Goal: Task Accomplishment & Management: Manage account settings

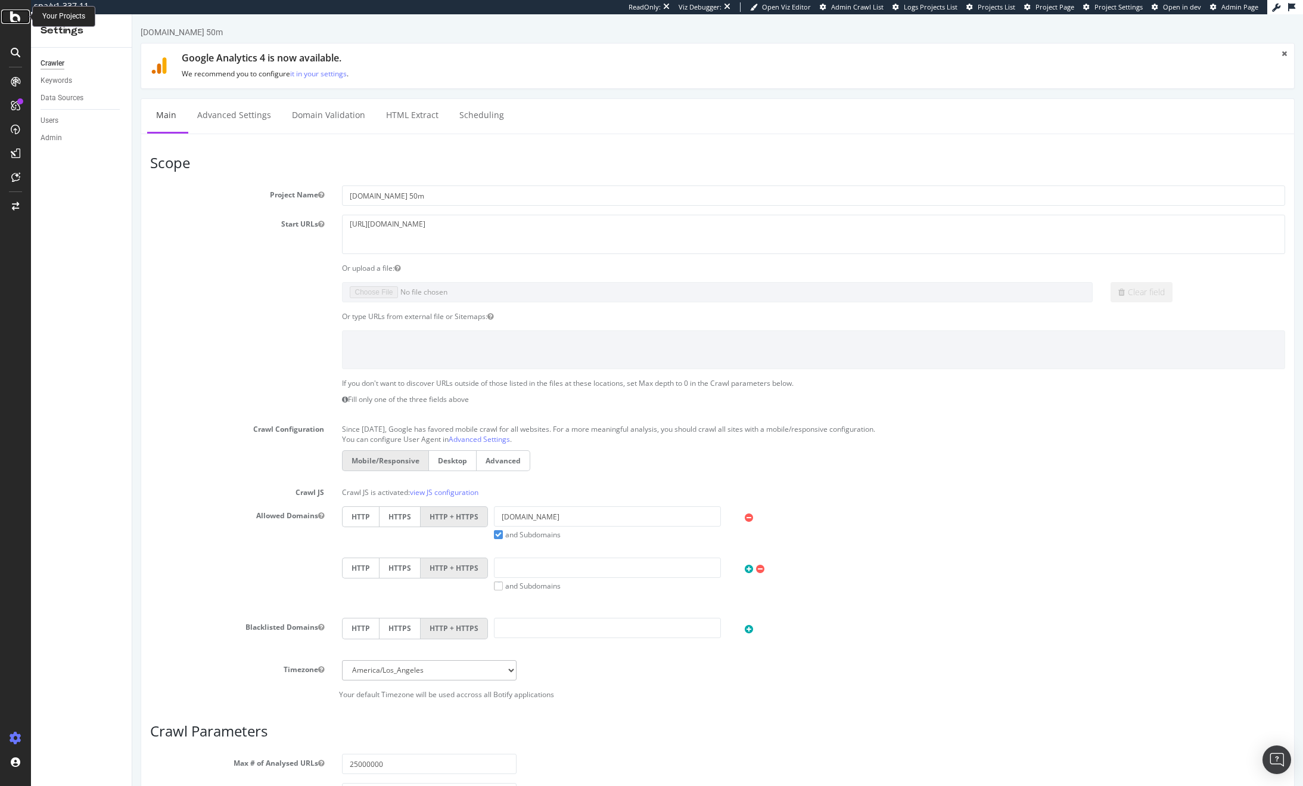
click at [17, 23] on icon at bounding box center [15, 17] width 11 height 14
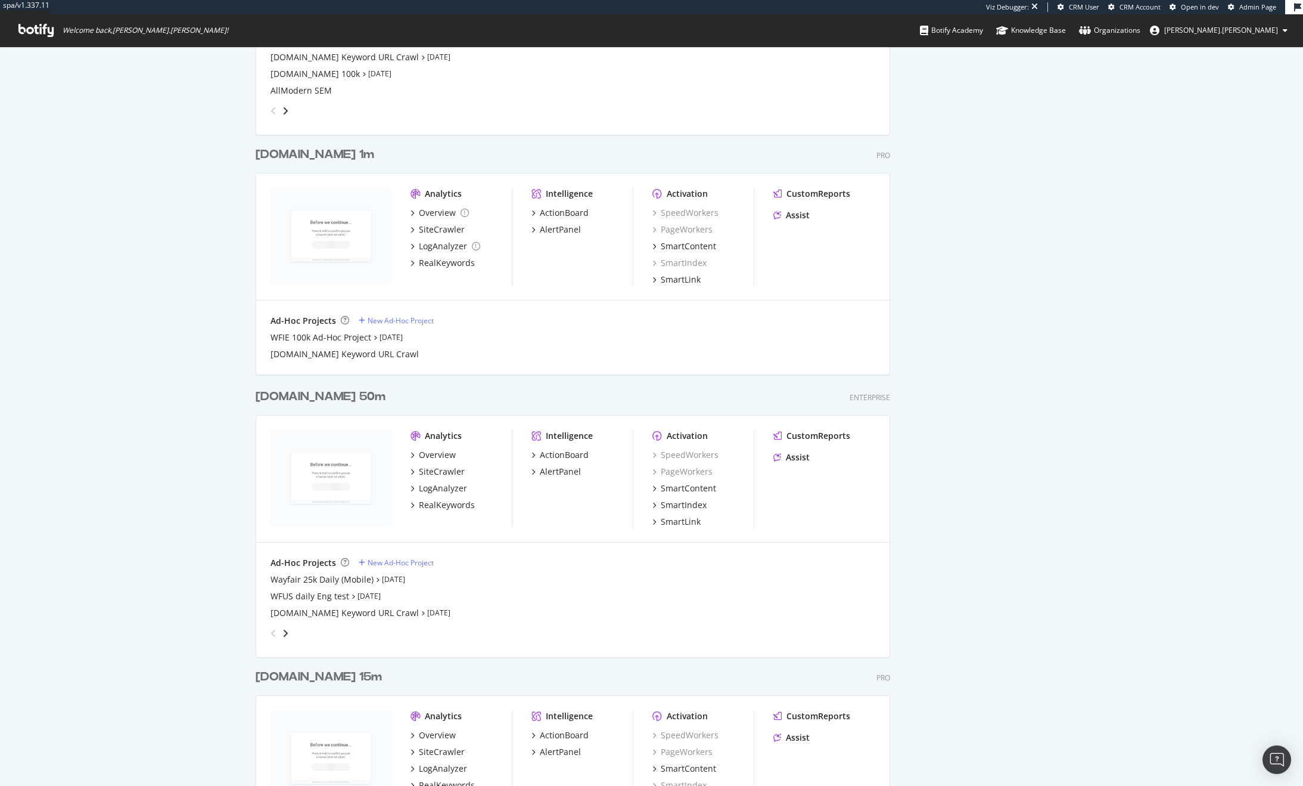
scroll to position [1431, 0]
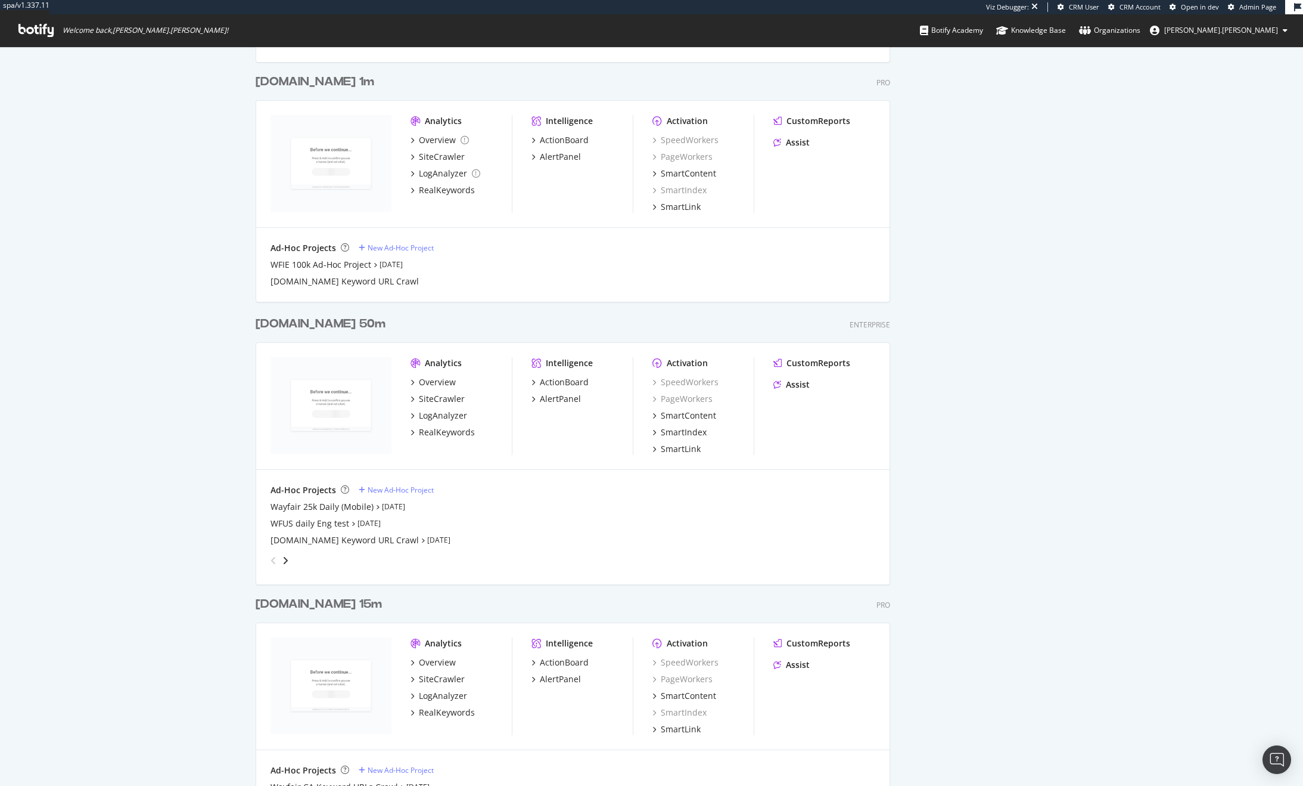
click at [293, 321] on div "[DOMAIN_NAME] 50m" at bounding box center [321, 323] width 130 height 17
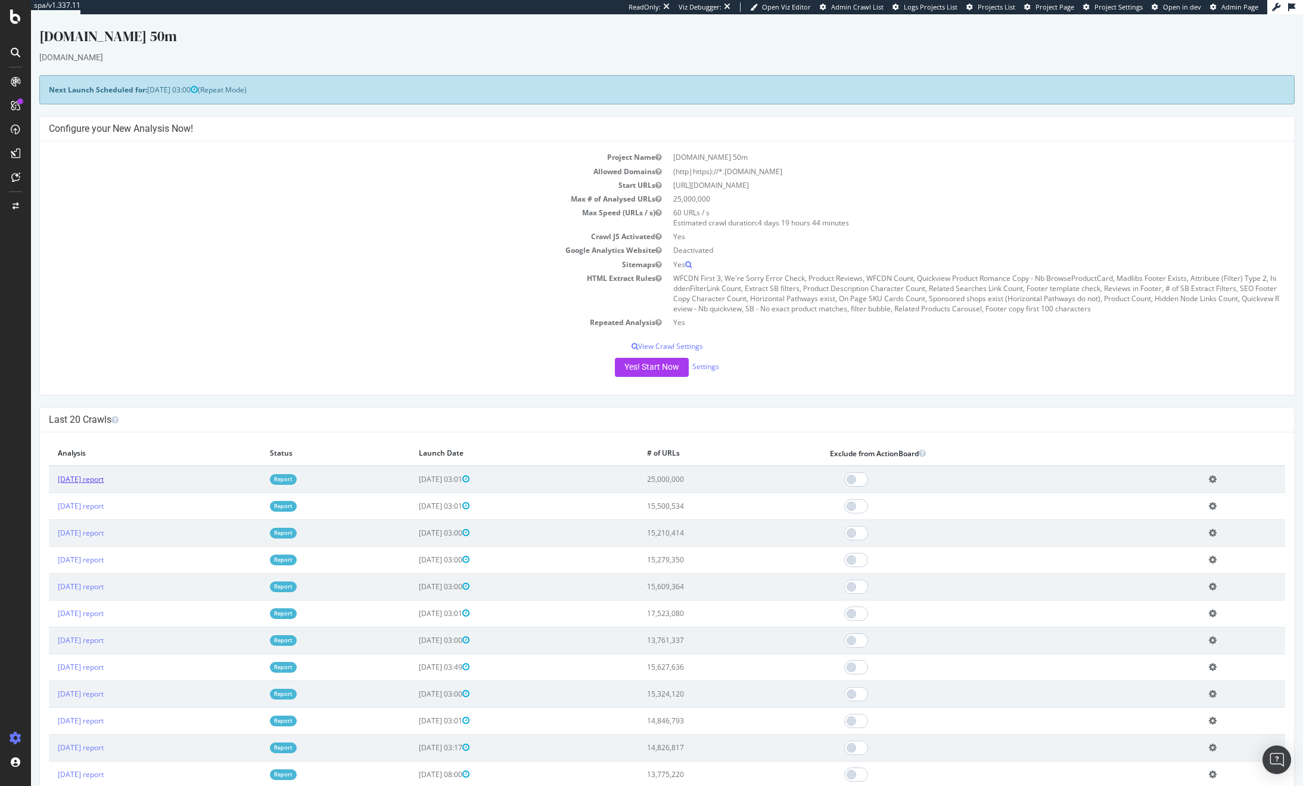
click at [104, 479] on link "2025 Aug. 28th report" at bounding box center [81, 479] width 46 height 10
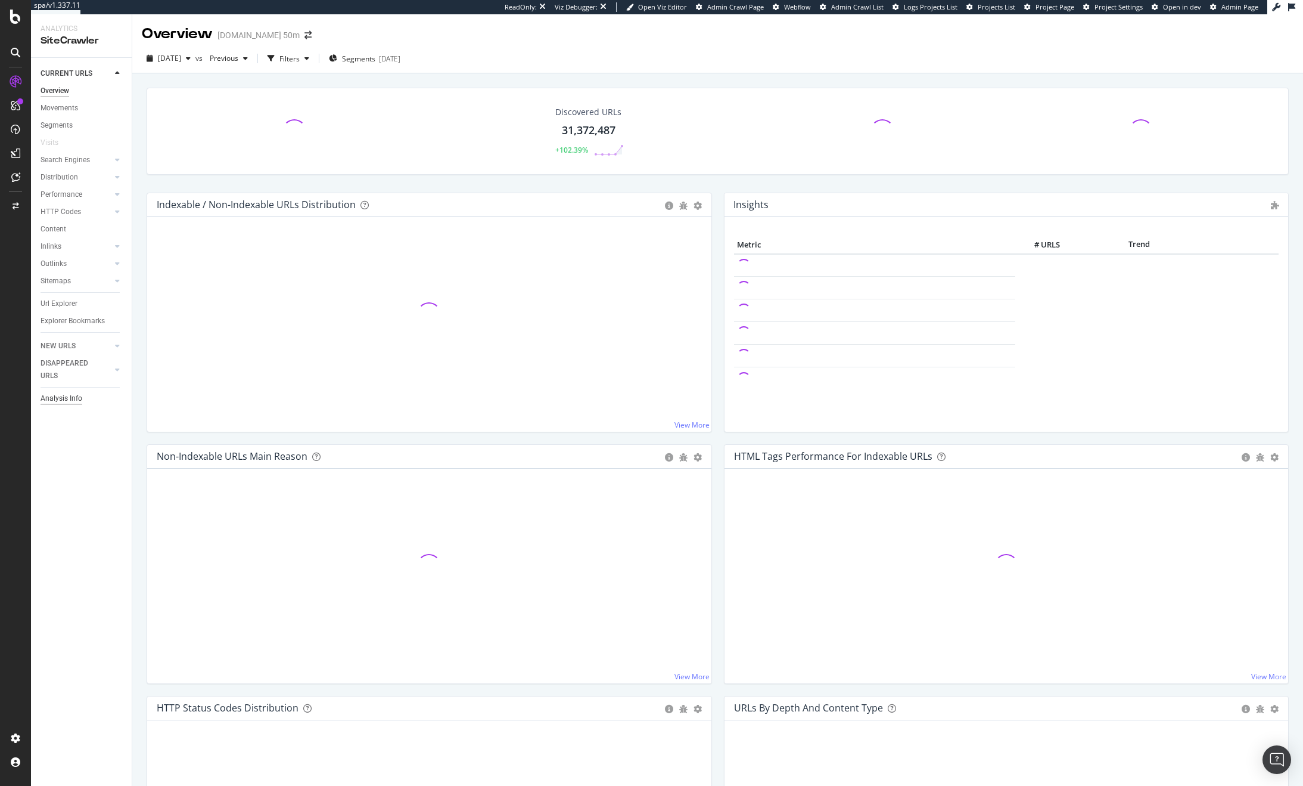
click at [73, 397] on div "Analysis Info" at bounding box center [62, 398] width 42 height 13
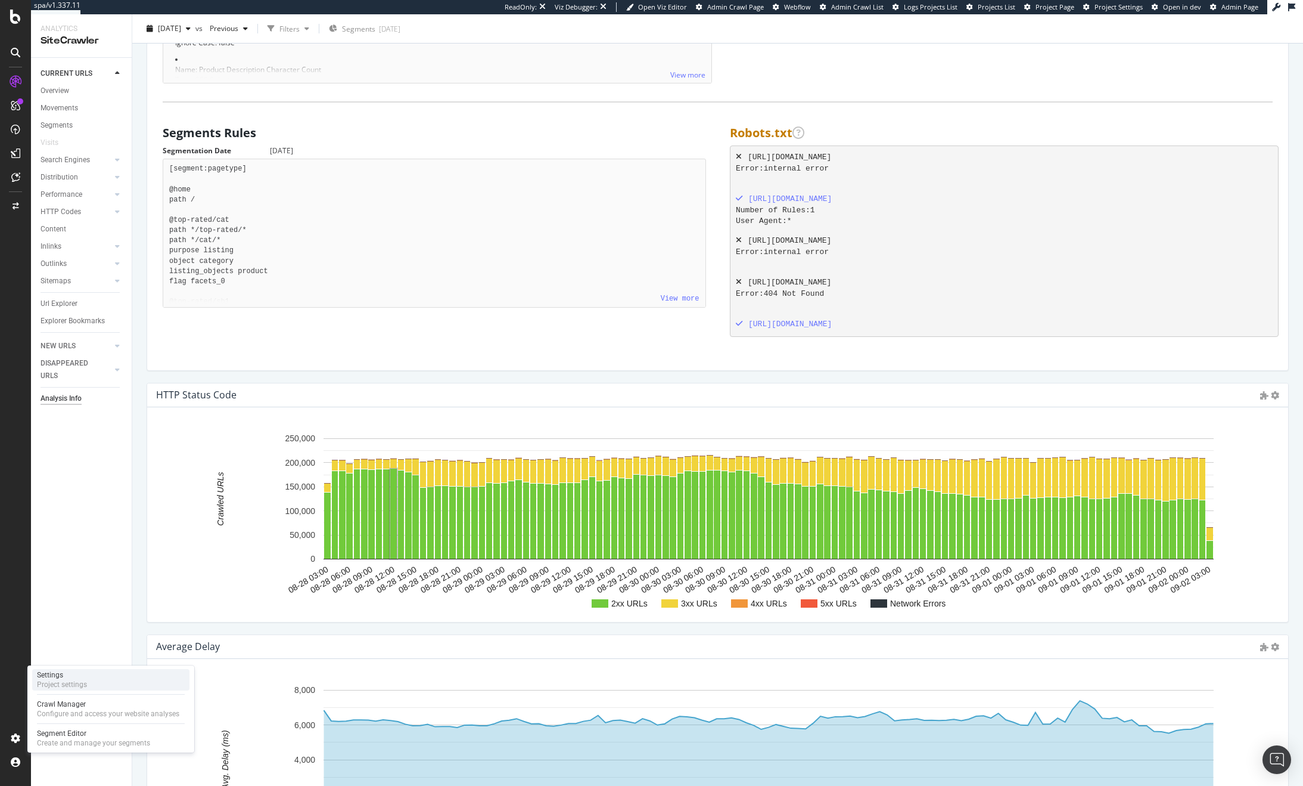
click at [54, 679] on div "Settings" at bounding box center [62, 675] width 50 height 10
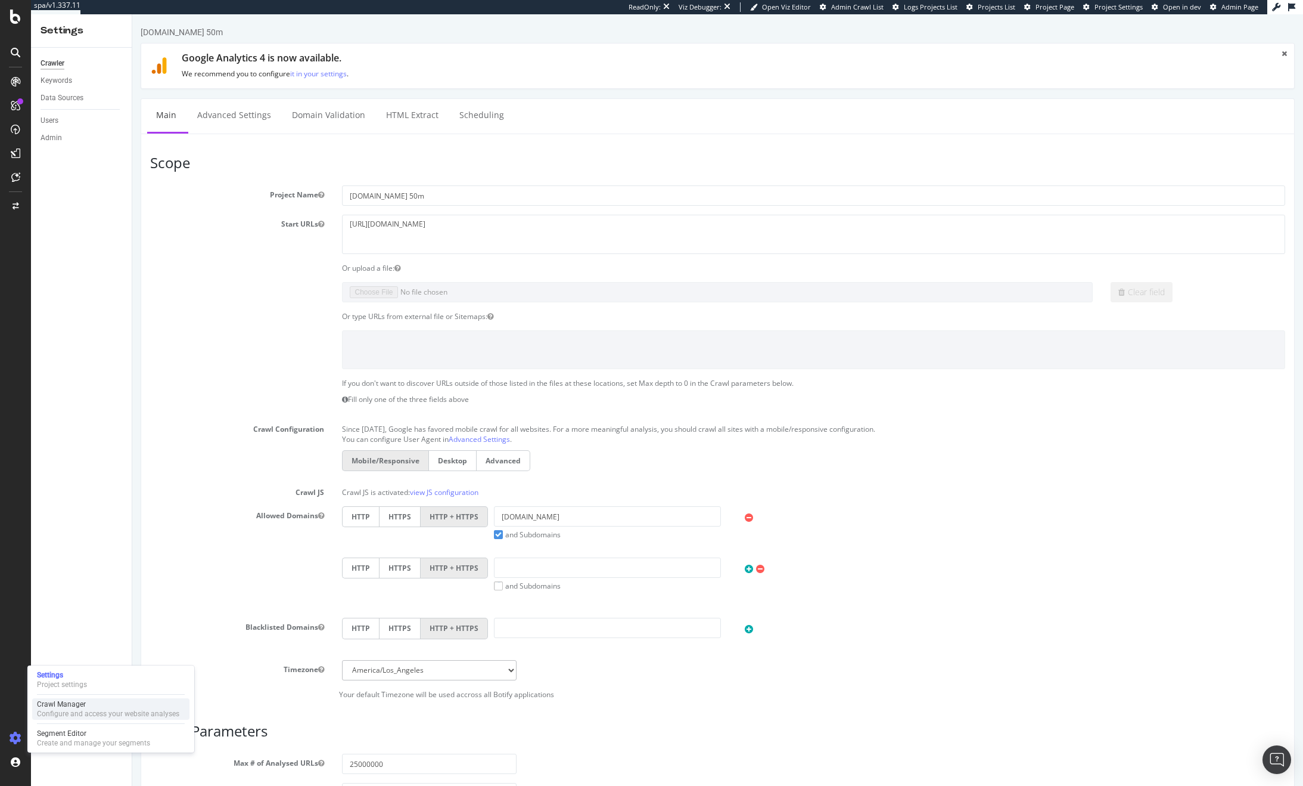
click at [60, 709] on div "Configure and access your website analyses" at bounding box center [108, 714] width 142 height 10
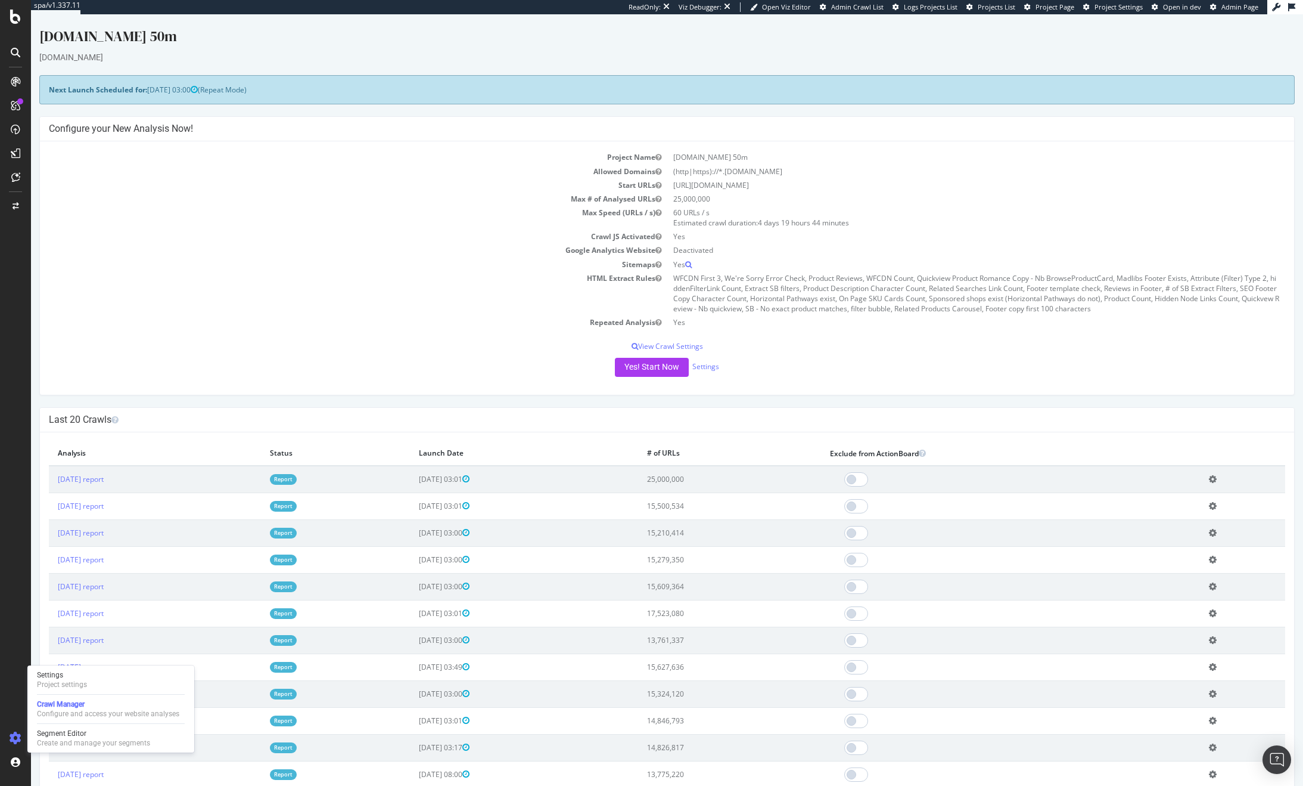
click at [1212, 501] on icon at bounding box center [1213, 505] width 8 height 9
click at [1172, 526] on link "Add name" at bounding box center [1169, 524] width 95 height 16
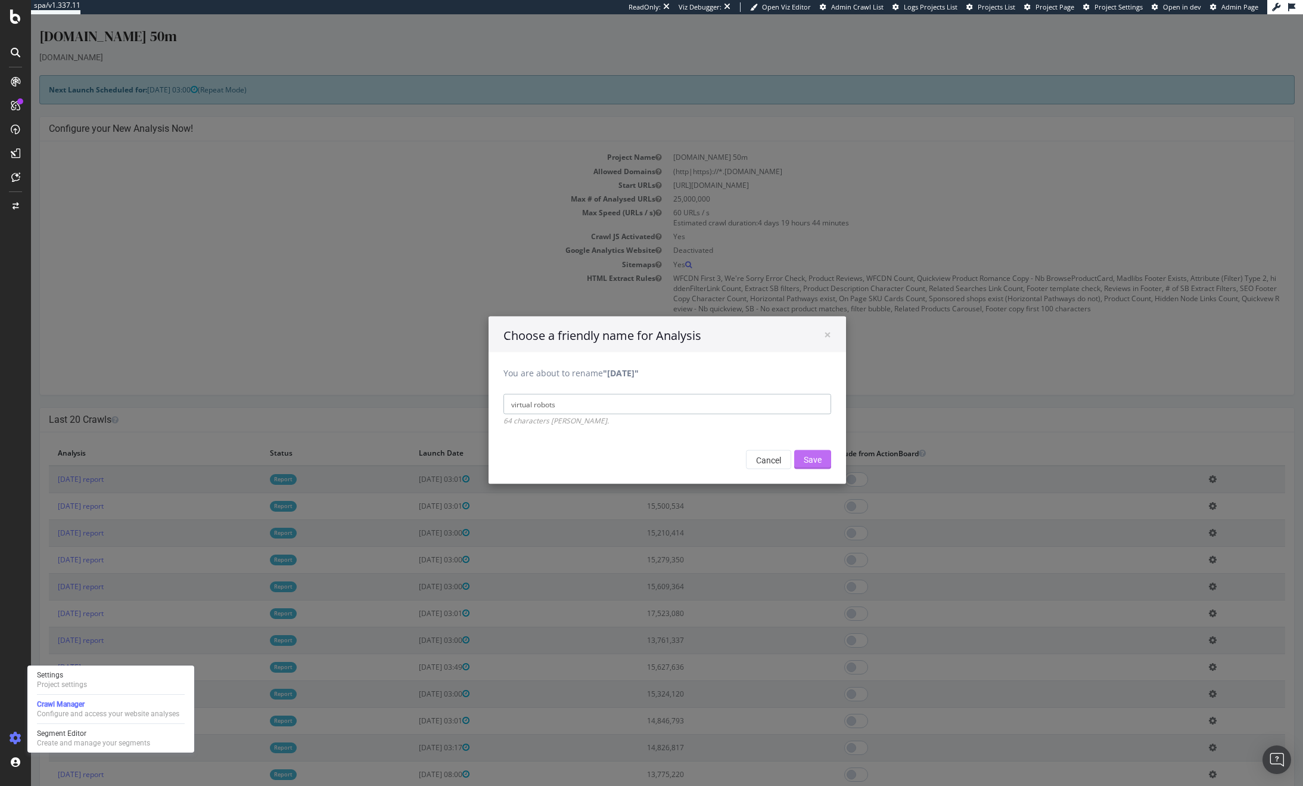
type input "virtual robots"
click at [812, 458] on input "Save" at bounding box center [812, 459] width 37 height 19
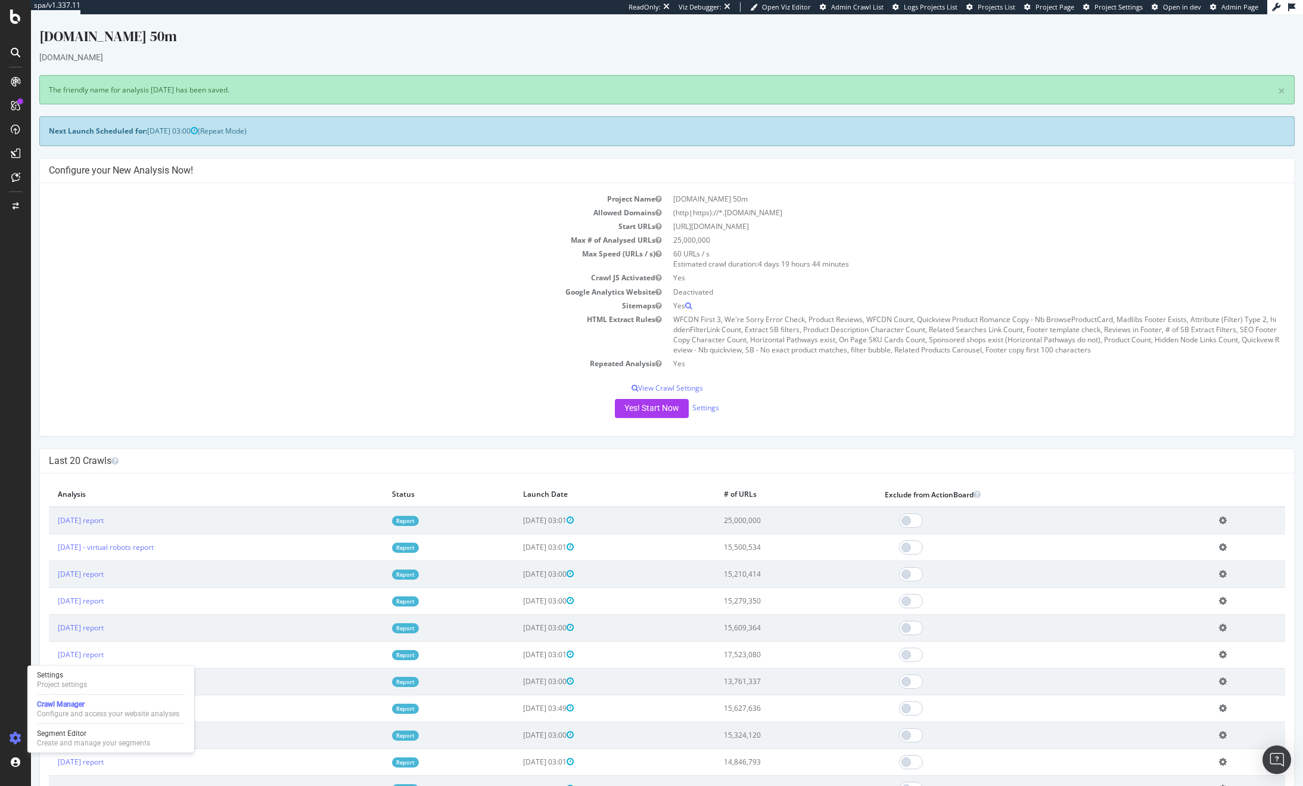
click at [1225, 523] on icon at bounding box center [1223, 520] width 8 height 9
click at [1161, 539] on link "Add name" at bounding box center [1179, 538] width 95 height 16
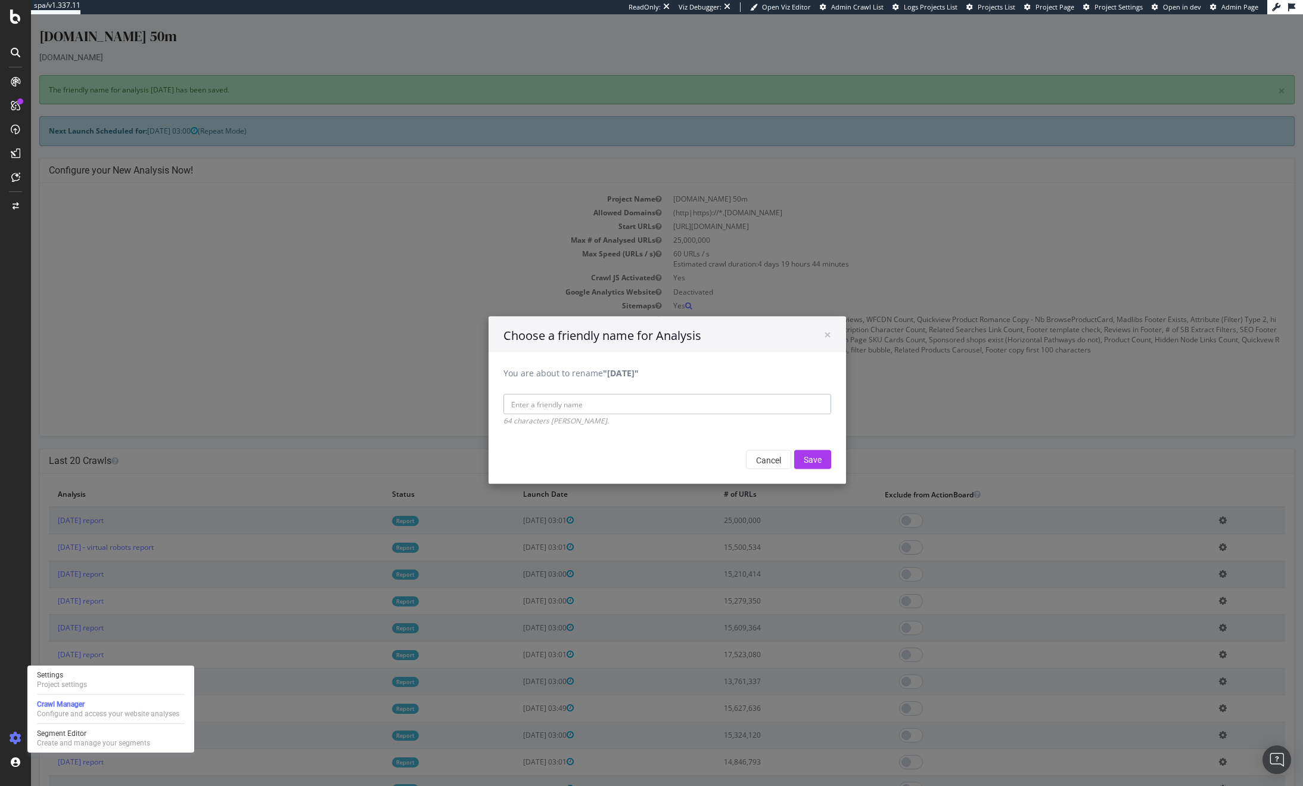
click at [596, 401] on input "You are about to rename "2025 Aug. 28th"" at bounding box center [668, 404] width 328 height 20
type input "live robots"
click at [814, 457] on input "Save" at bounding box center [812, 459] width 37 height 19
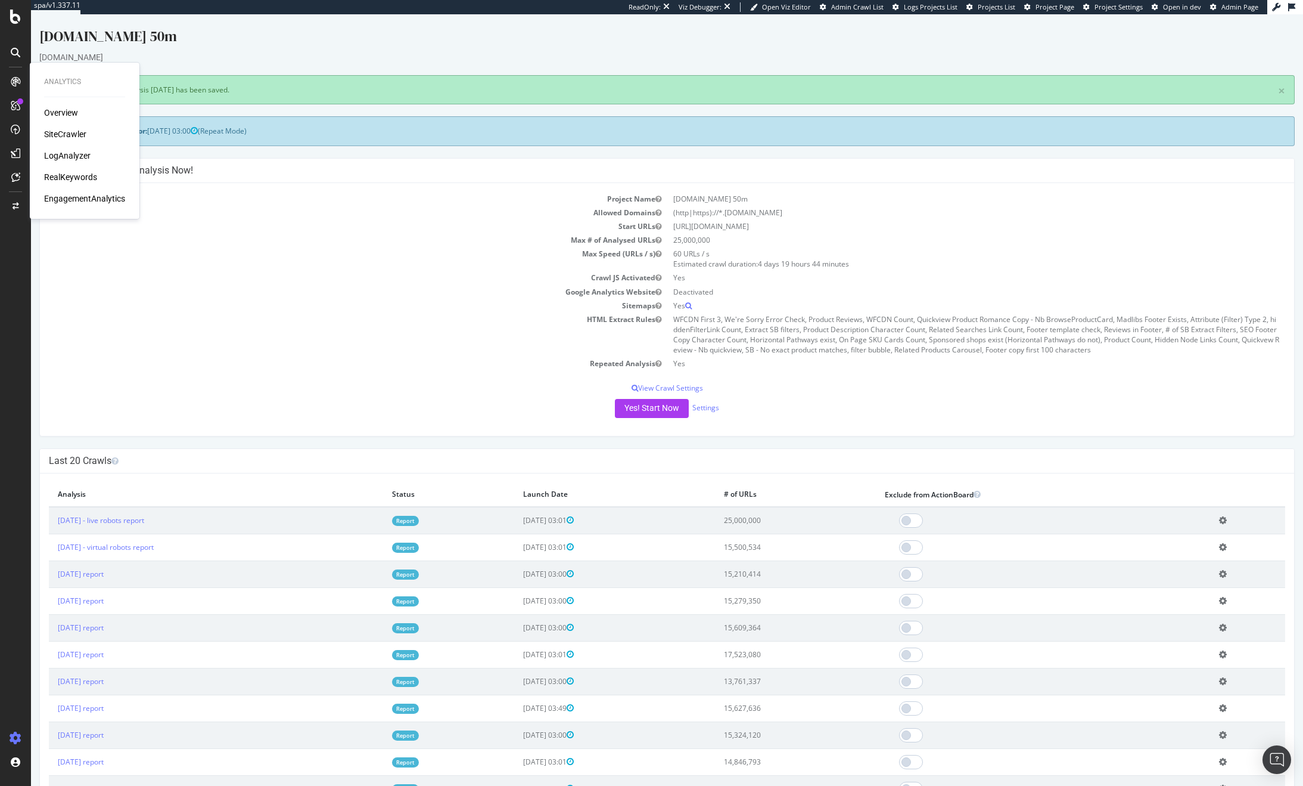
click at [62, 157] on div "LogAnalyzer" at bounding box center [67, 156] width 46 height 12
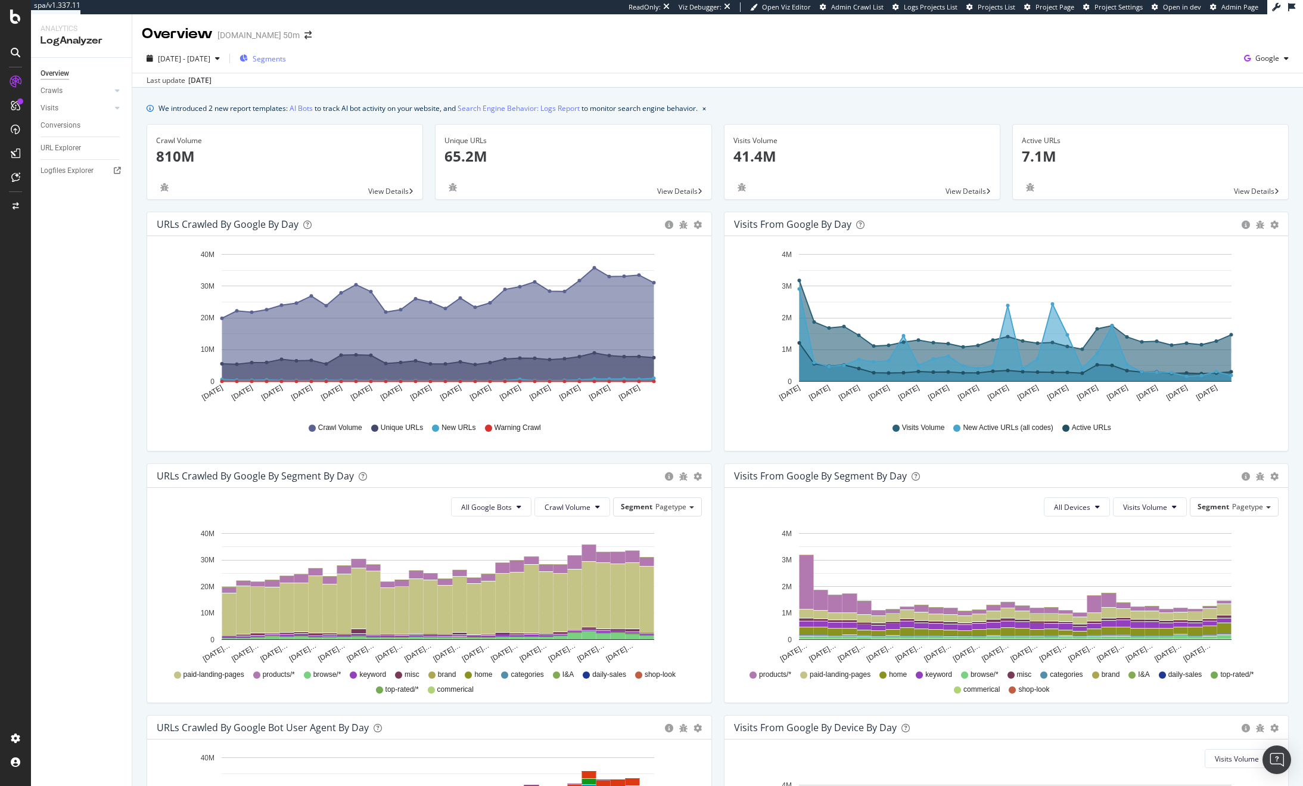
click at [286, 60] on span "Segments" at bounding box center [269, 59] width 33 height 10
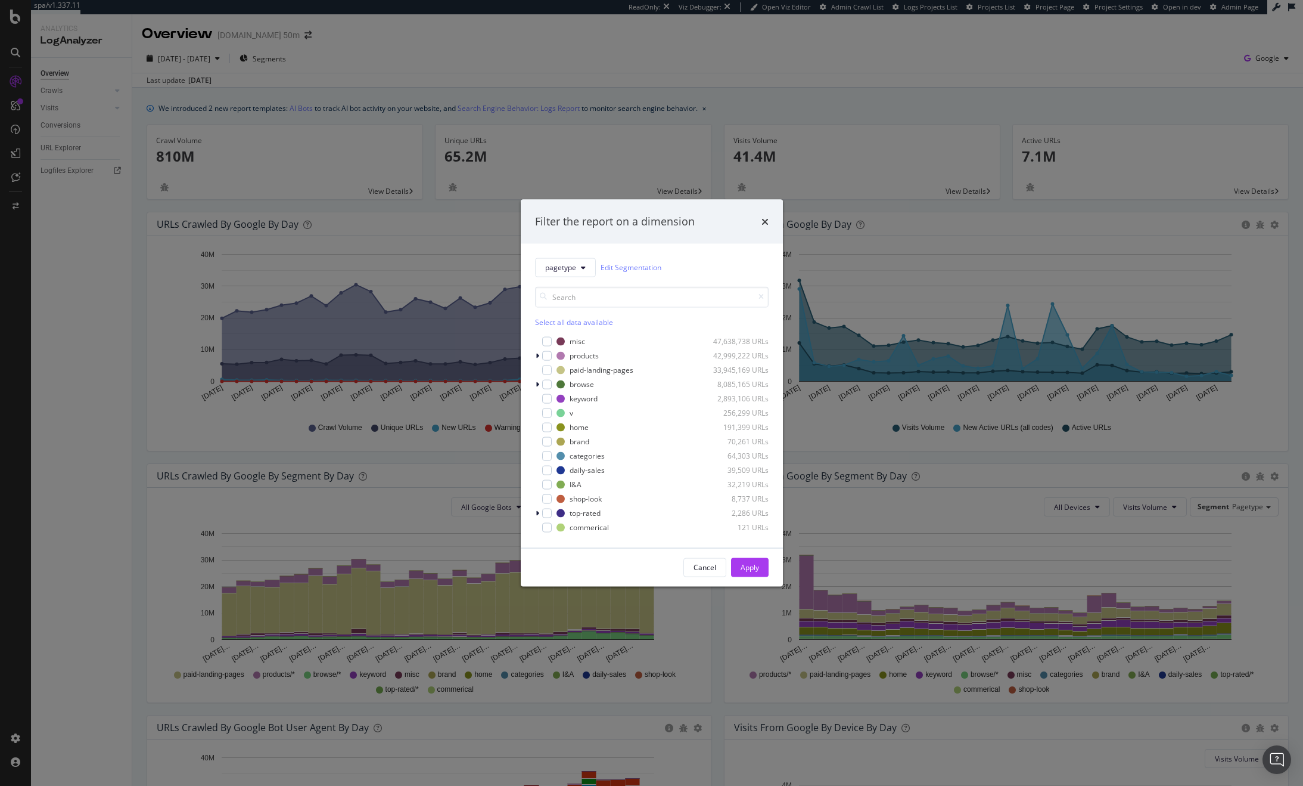
click at [572, 316] on div "Select all data available" at bounding box center [652, 321] width 234 height 10
click at [547, 367] on icon "modal" at bounding box center [546, 370] width 5 height 6
click at [748, 566] on div "Apply" at bounding box center [750, 567] width 18 height 10
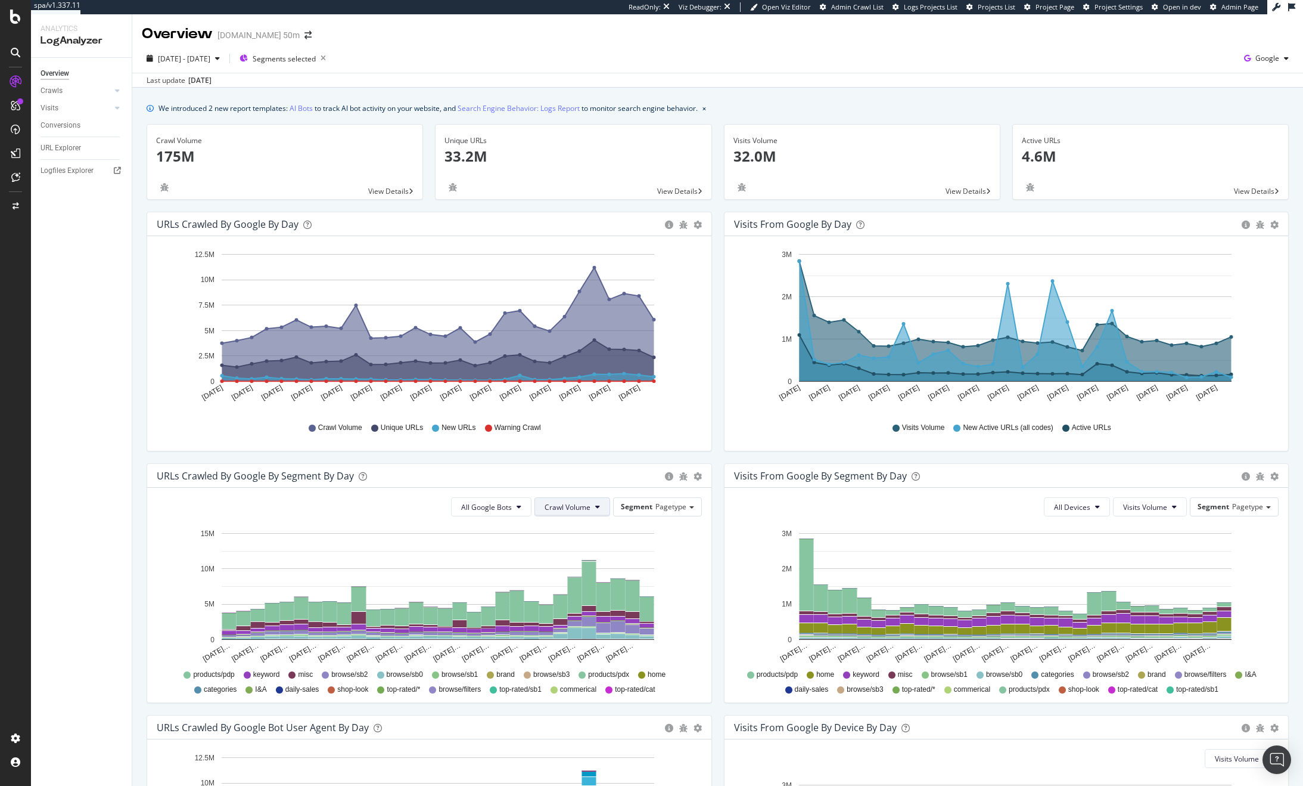
click at [549, 508] on span "Crawl Volume" at bounding box center [568, 507] width 46 height 10
click at [555, 551] on span "Unique URLs" at bounding box center [564, 552] width 47 height 11
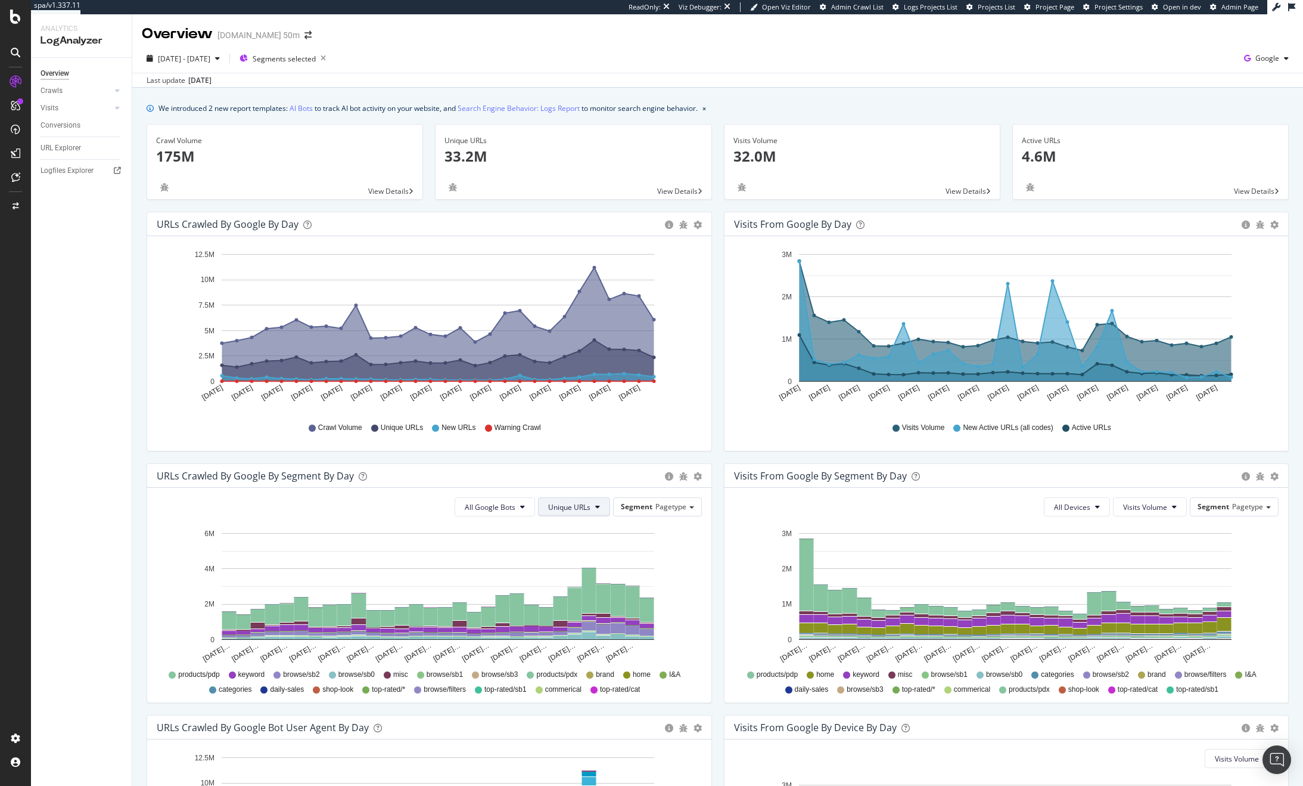
click at [573, 508] on span "Unique URLs" at bounding box center [569, 507] width 42 height 10
click at [578, 576] on span "New URLs" at bounding box center [567, 574] width 46 height 11
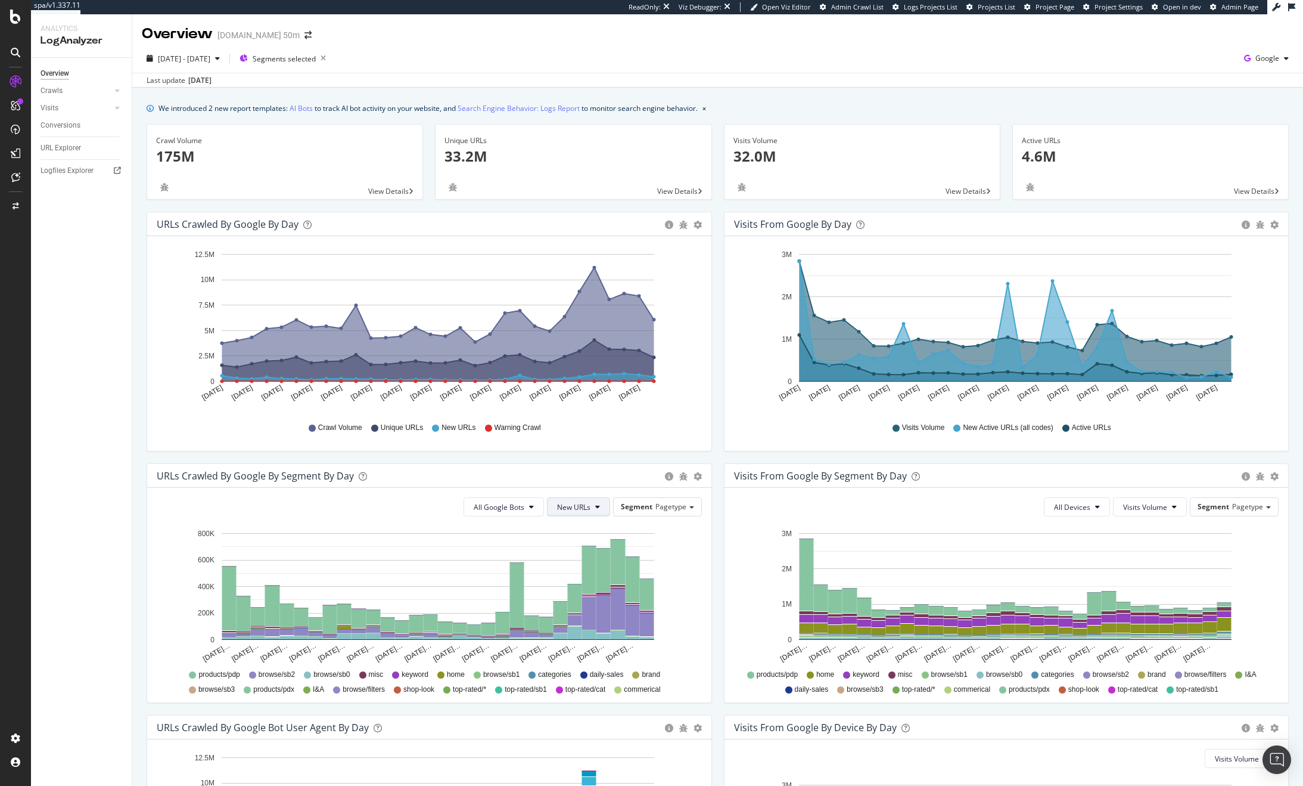
click at [576, 506] on span "New URLs" at bounding box center [573, 507] width 33 height 10
click at [585, 532] on span "Crawl Volume" at bounding box center [576, 530] width 46 height 11
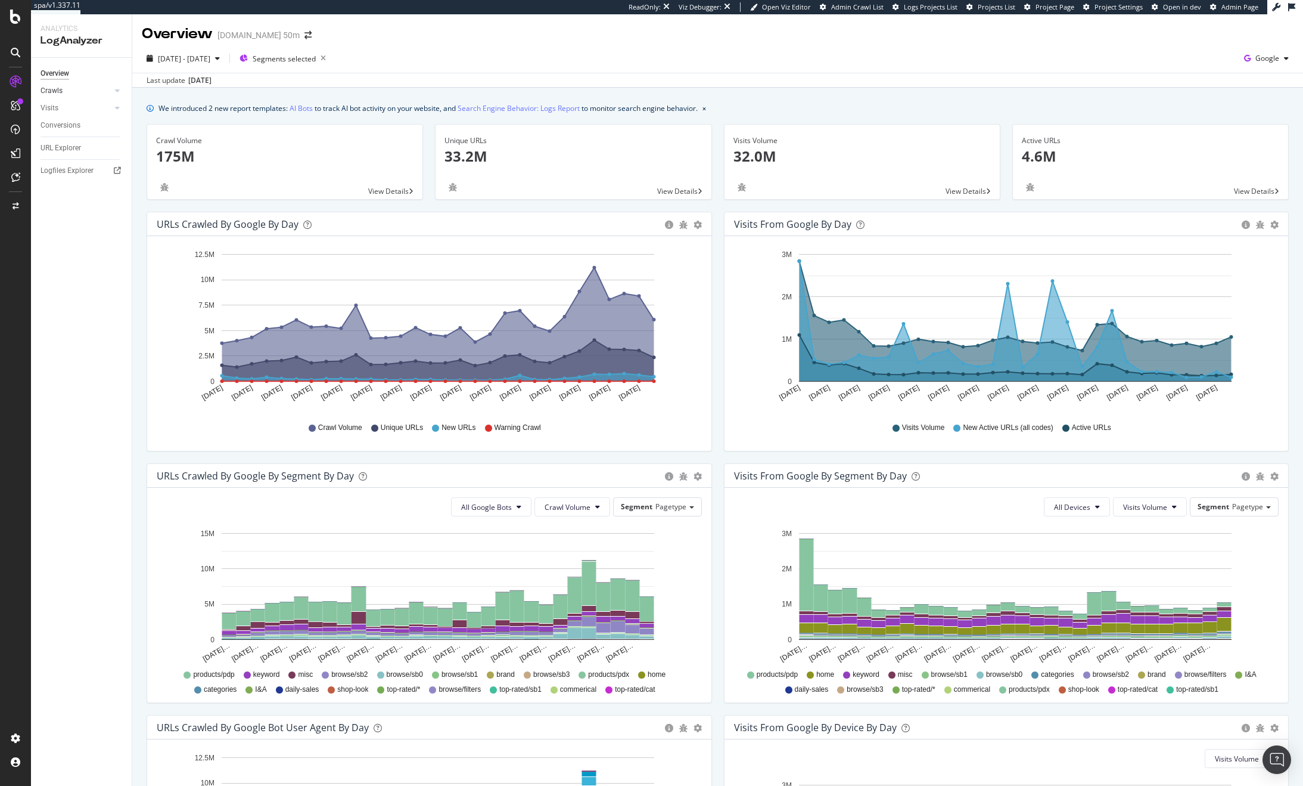
click at [66, 91] on link "Crawls" at bounding box center [76, 91] width 71 height 13
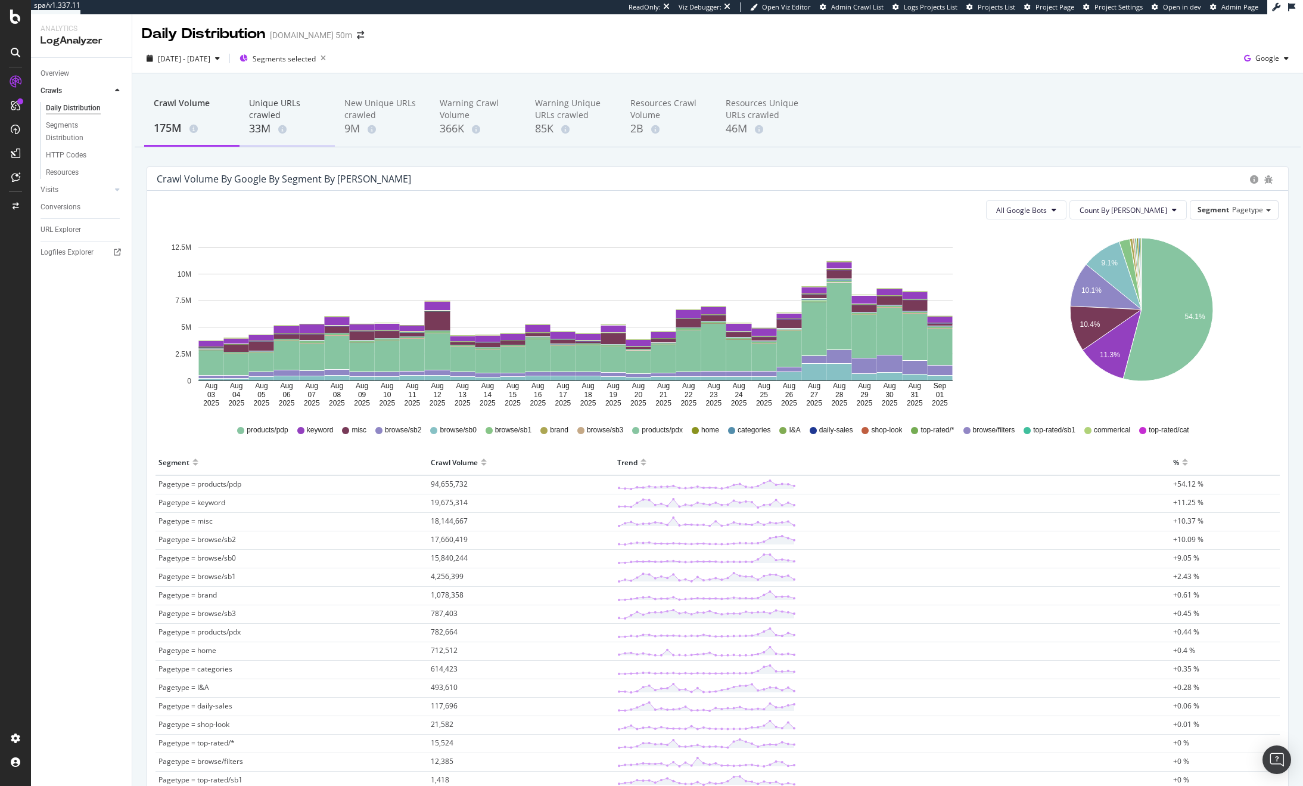
click at [272, 126] on div "33M" at bounding box center [287, 128] width 76 height 15
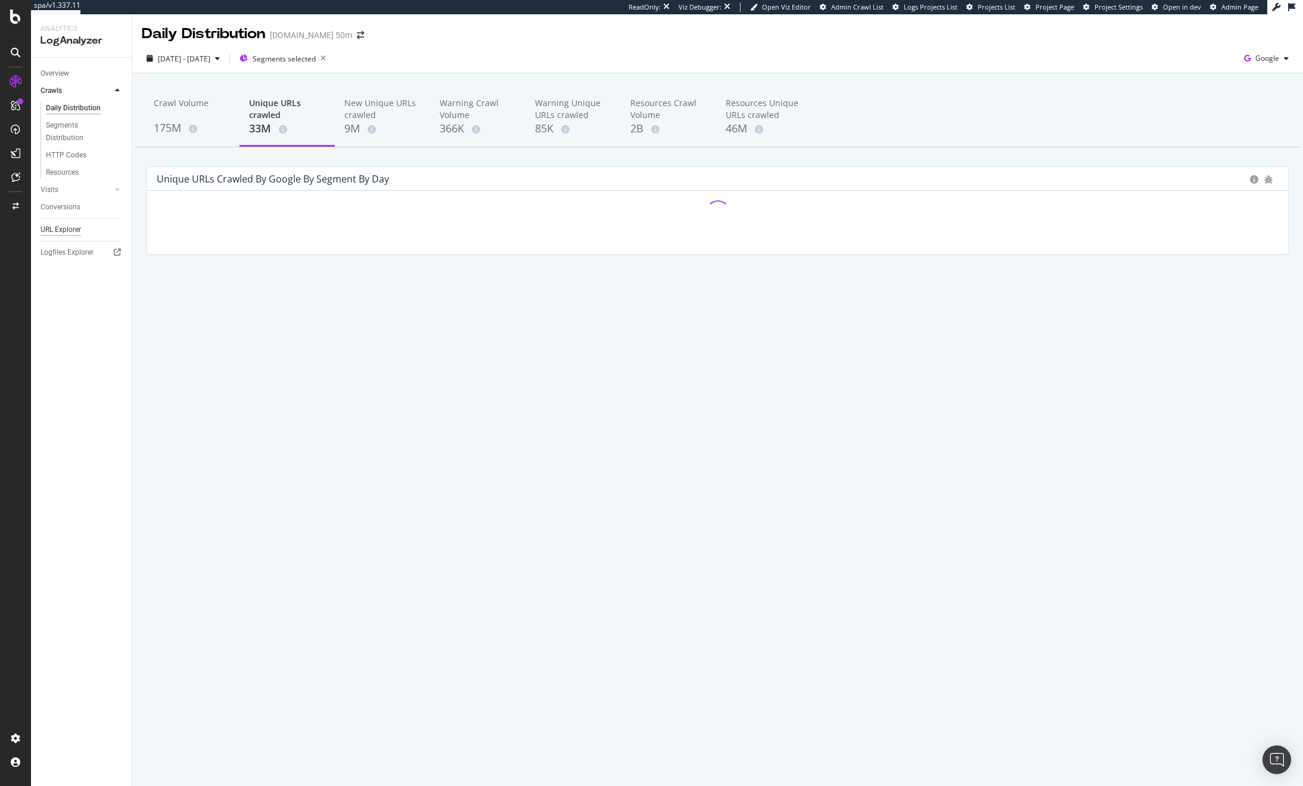
click at [69, 228] on div "URL Explorer" at bounding box center [61, 230] width 41 height 13
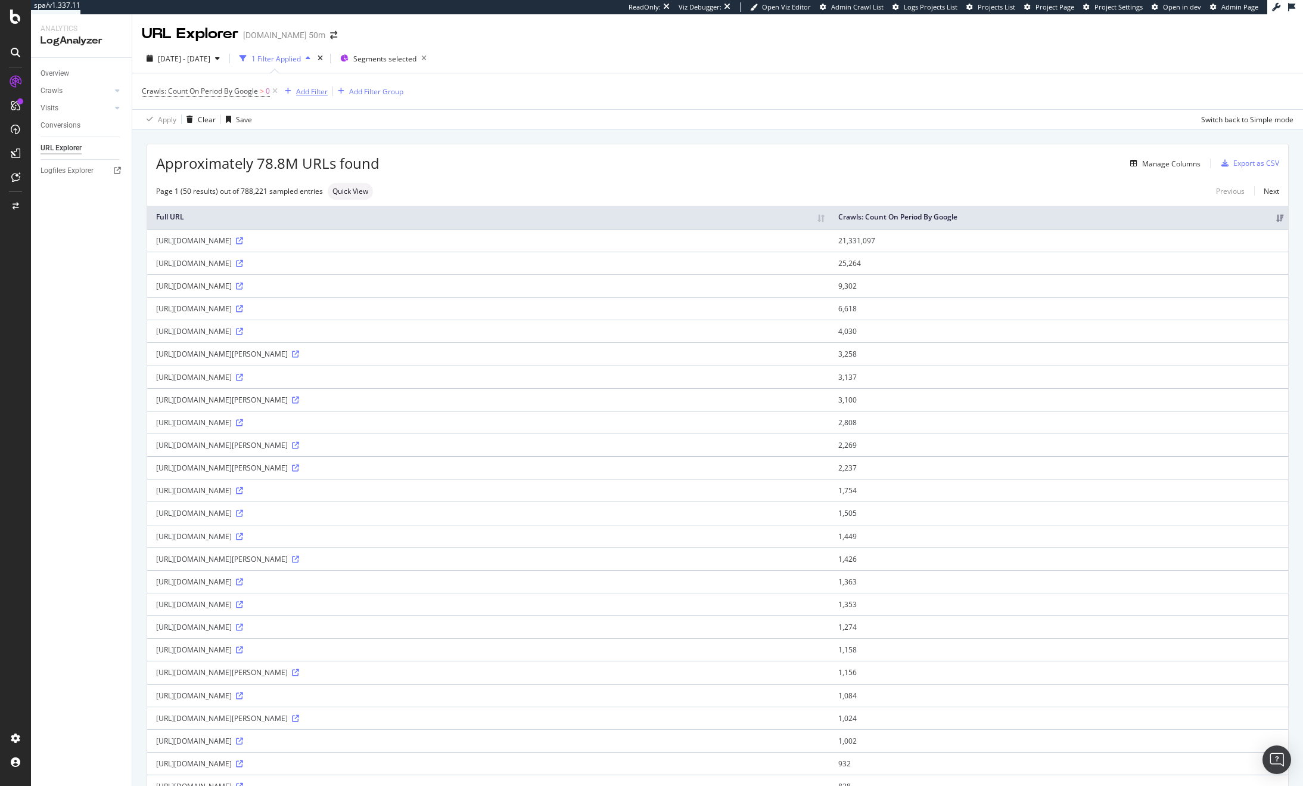
click at [319, 88] on div "Add Filter" at bounding box center [312, 91] width 32 height 10
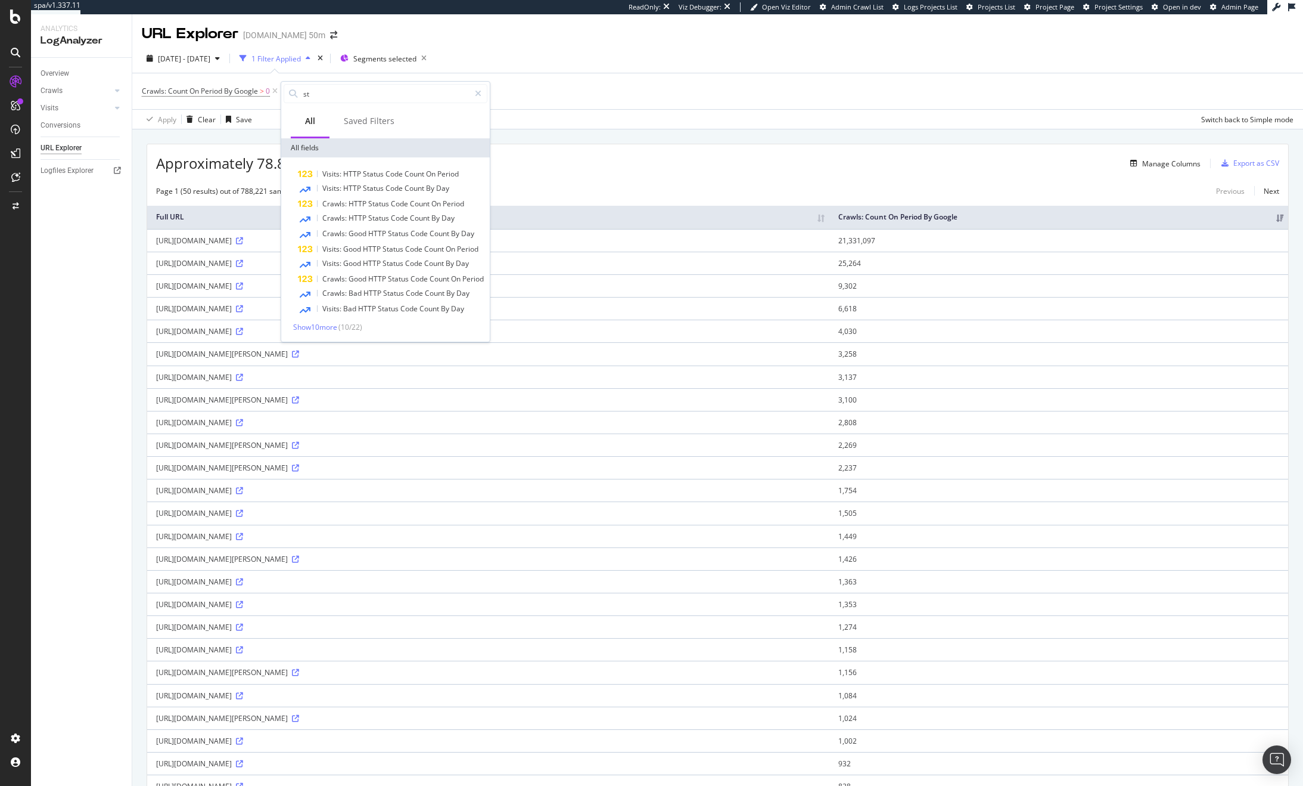
type input "s"
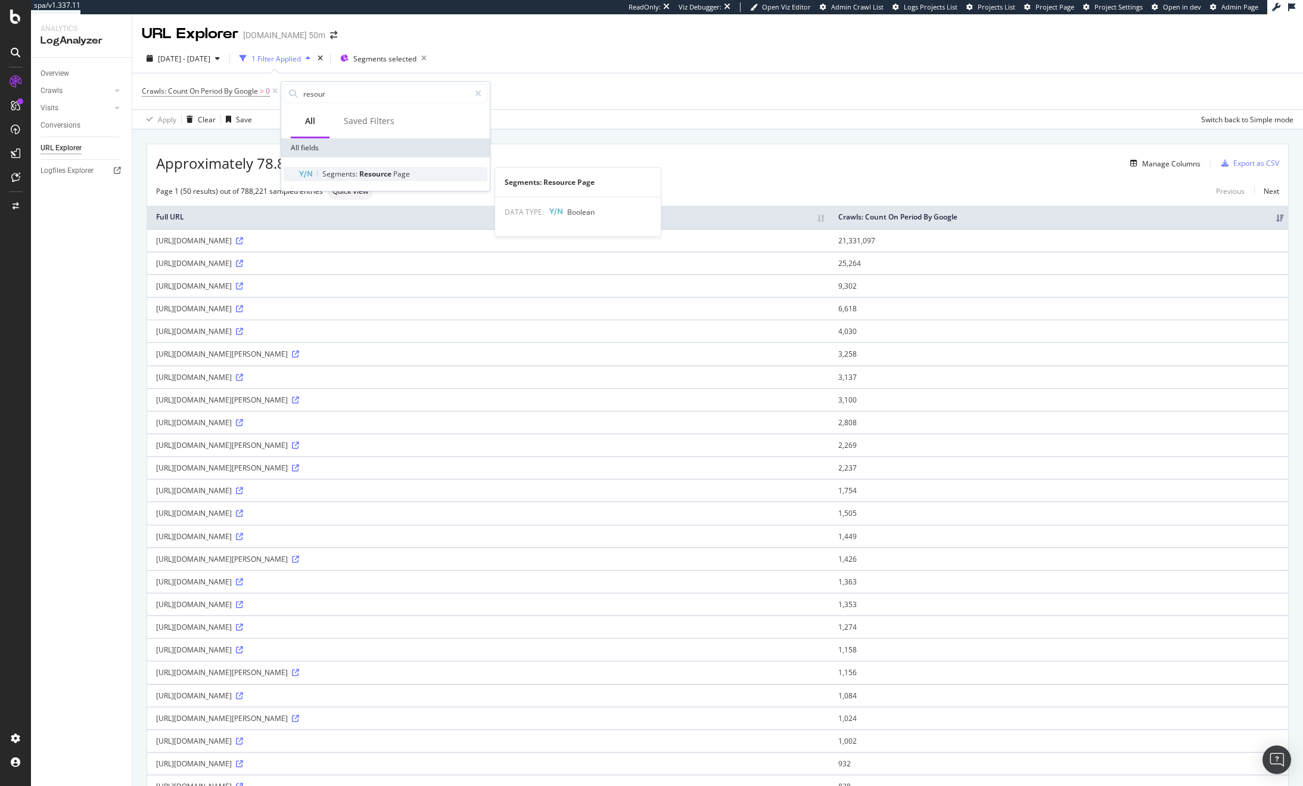
type input "resour"
click at [363, 174] on span "Resource" at bounding box center [376, 174] width 34 height 10
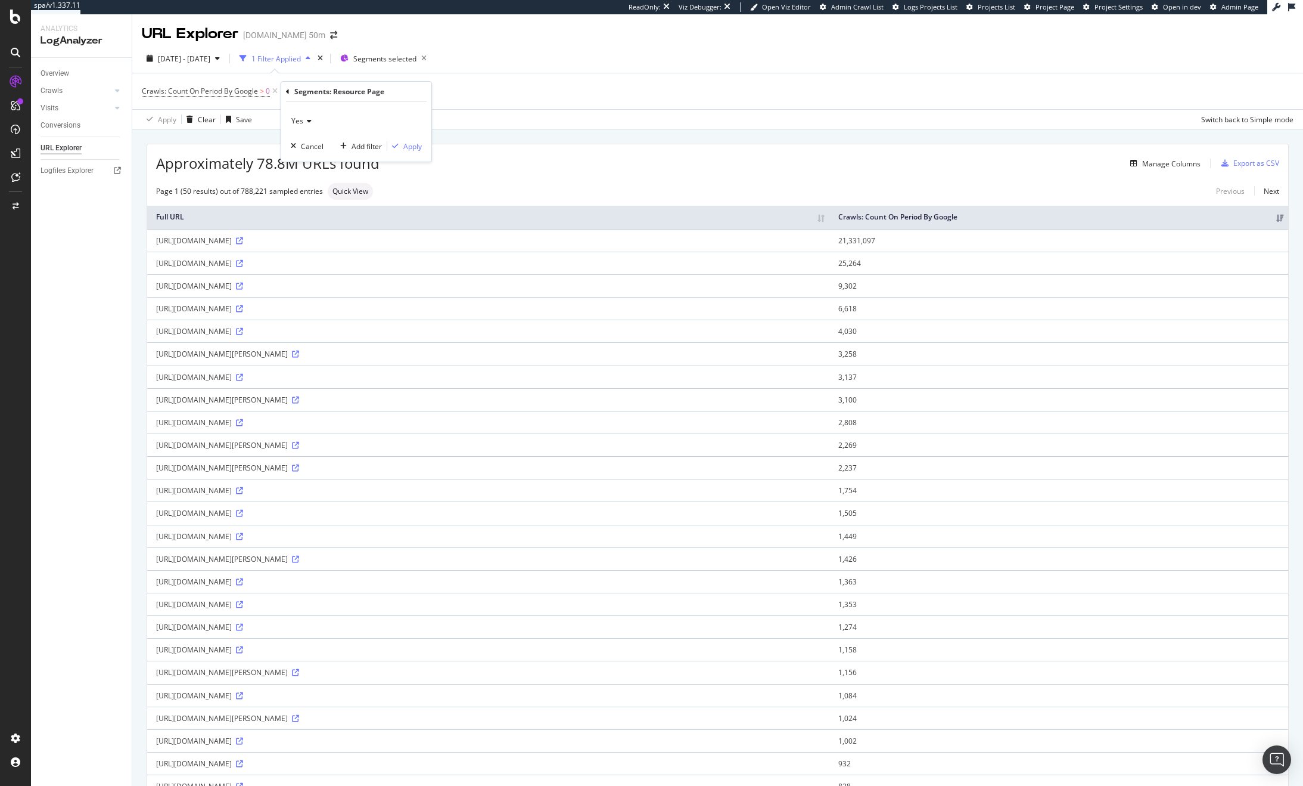
click at [300, 120] on span "Yes" at bounding box center [297, 121] width 12 height 10
click at [315, 156] on div "No" at bounding box center [358, 160] width 128 height 15
click at [365, 147] on div "Add filter" at bounding box center [367, 146] width 30 height 10
click at [356, 116] on div "Apply Clear Save Switch back to Simple mode" at bounding box center [717, 119] width 1171 height 20
click at [507, 91] on div "Add Filter Group" at bounding box center [510, 91] width 54 height 10
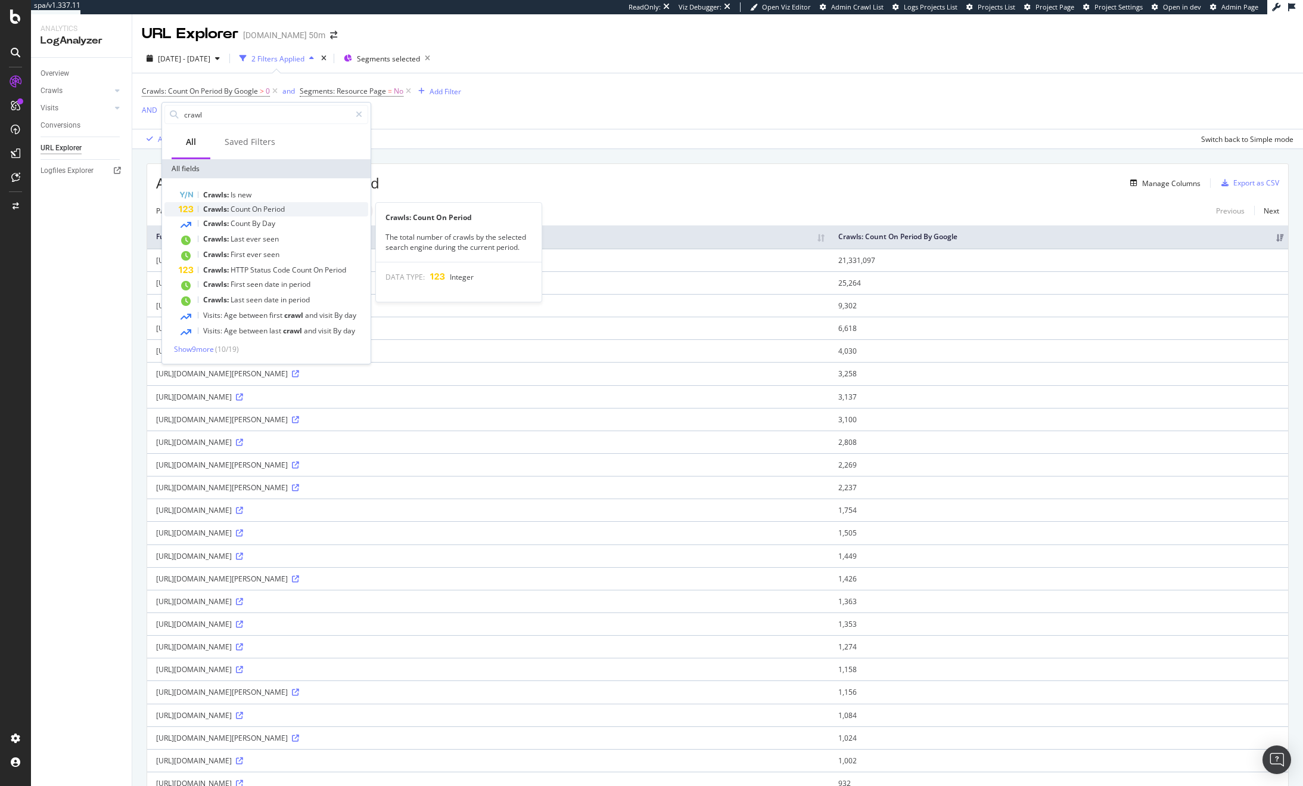
type input "crawl"
click at [285, 209] on span "Period" at bounding box center [273, 209] width 21 height 10
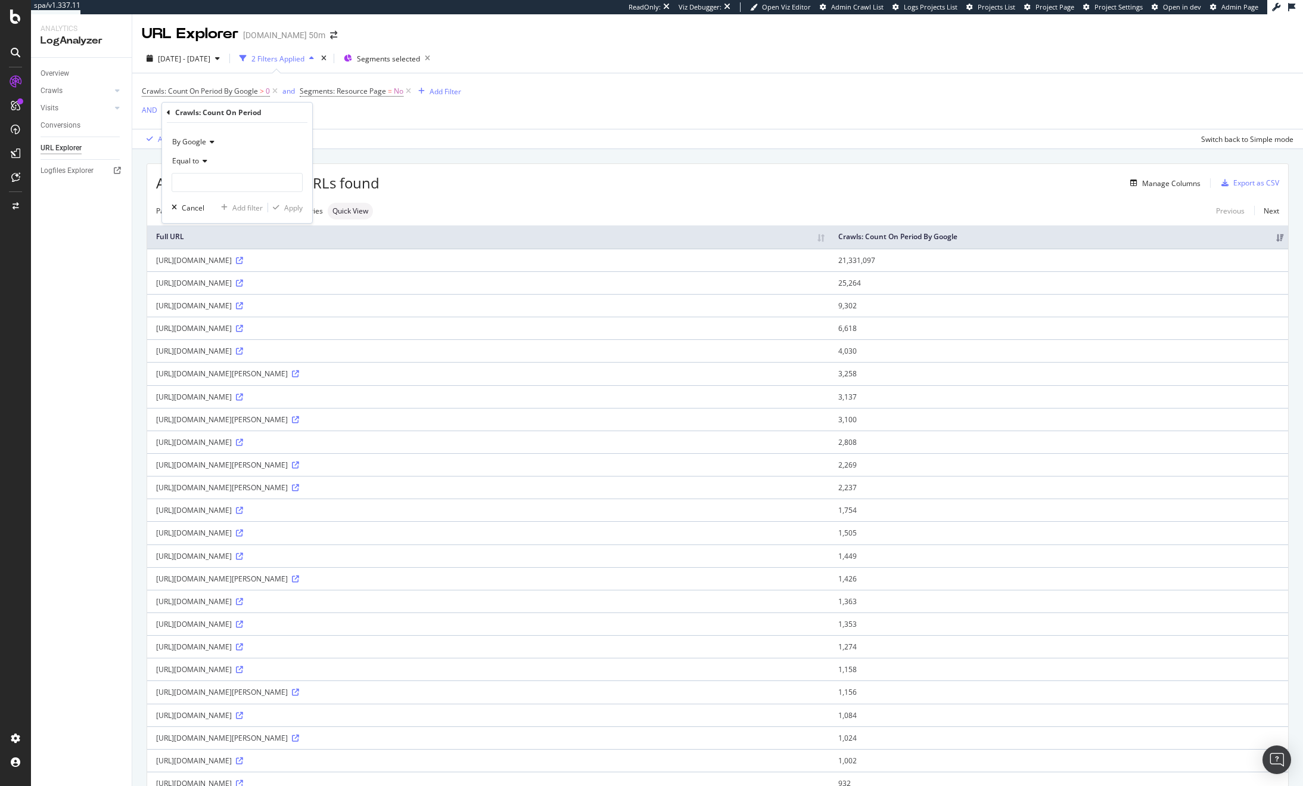
click at [196, 139] on span "By Google" at bounding box center [189, 141] width 34 height 10
click at [240, 181] on span "By Google Desktop" at bounding box center [209, 182] width 63 height 10
click at [206, 160] on icon at bounding box center [203, 160] width 8 height 7
click at [217, 252] on span "Greater than" at bounding box center [199, 248] width 43 height 10
click at [207, 175] on input "number" at bounding box center [237, 182] width 131 height 19
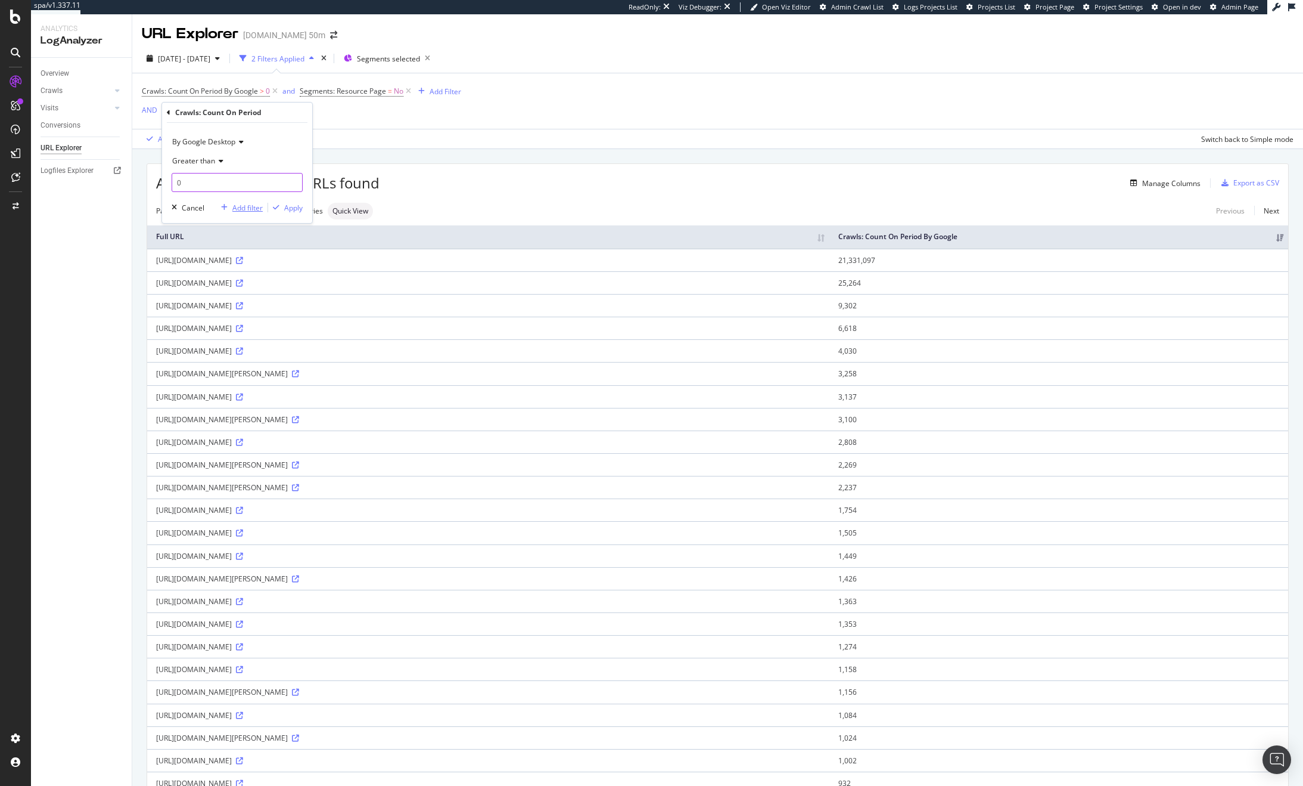
type input "0"
click at [249, 211] on div "Add filter" at bounding box center [247, 208] width 30 height 10
click at [364, 111] on div "Add Filter" at bounding box center [362, 113] width 32 height 10
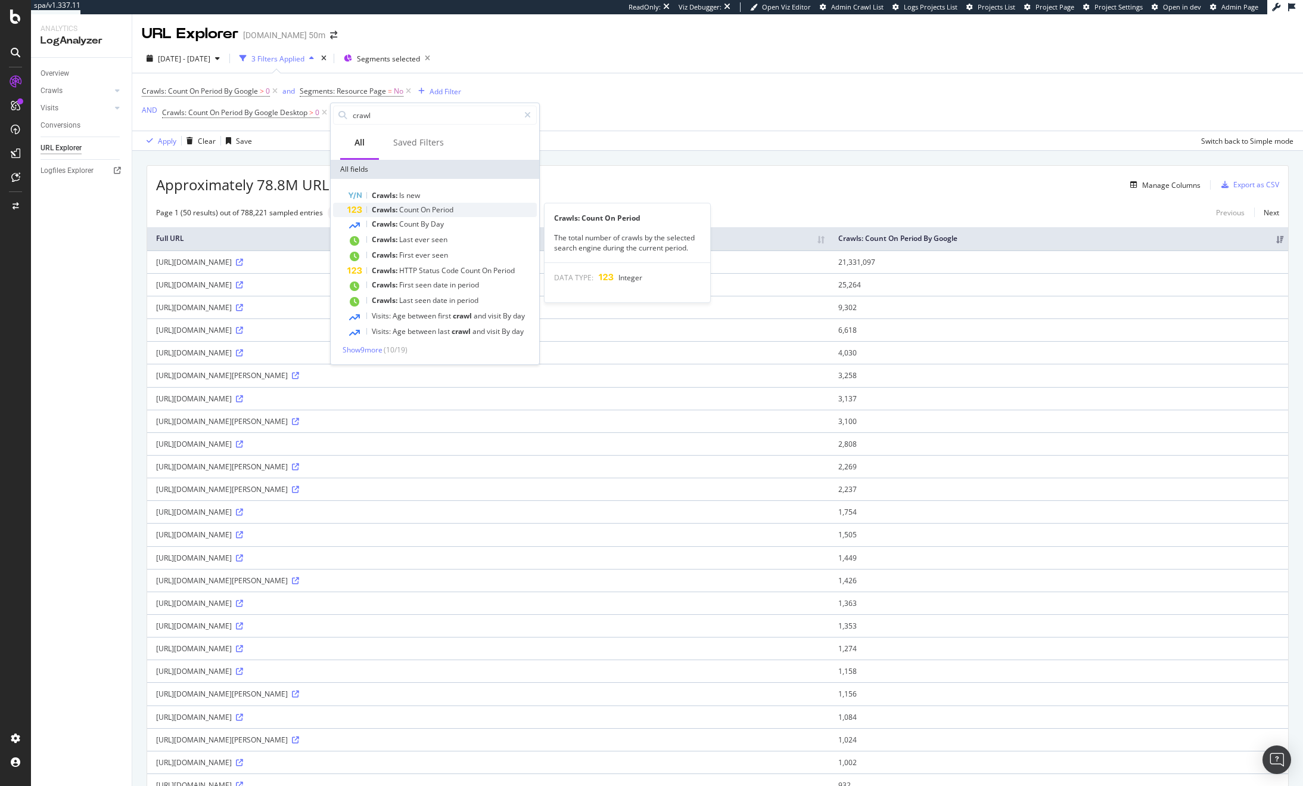
click at [453, 210] on span "Period" at bounding box center [442, 209] width 21 height 10
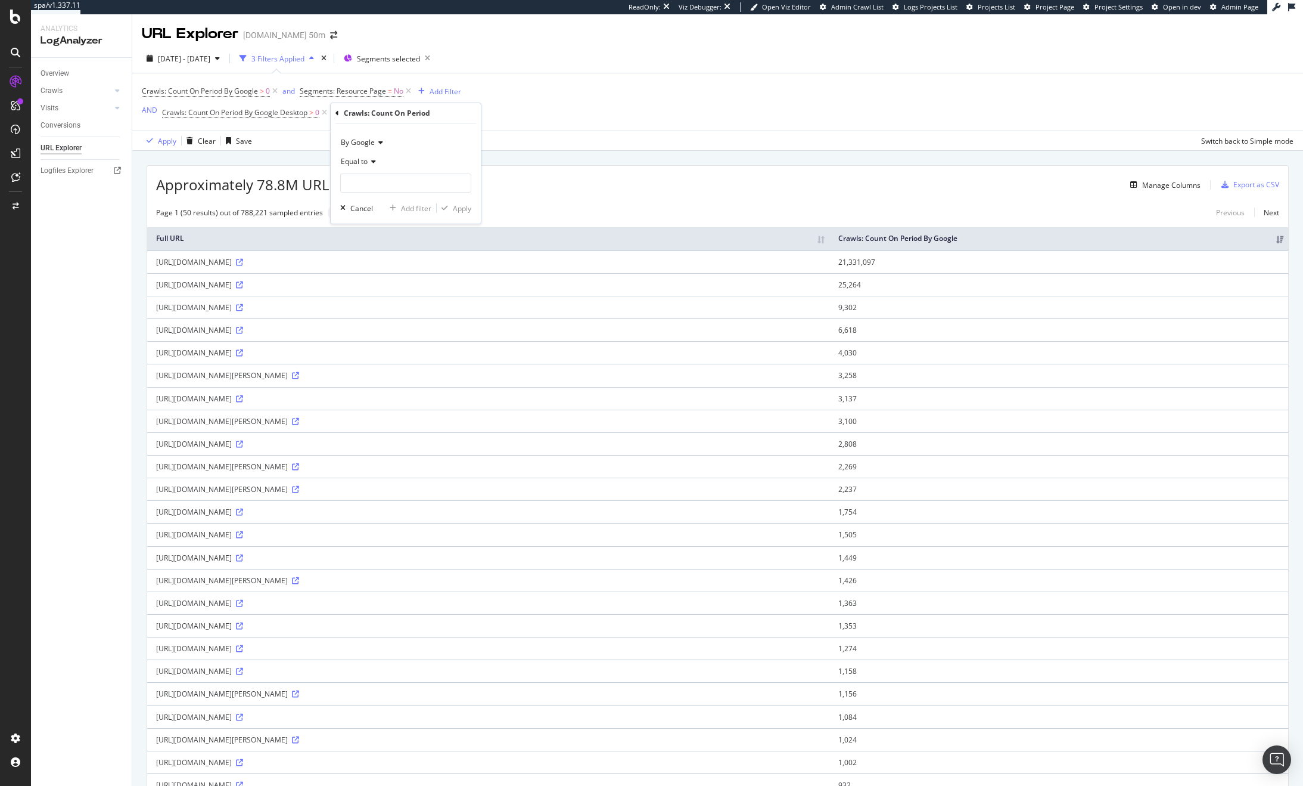
click at [355, 136] on div "By Google" at bounding box center [405, 142] width 131 height 19
click at [413, 246] on span "By Google Smartphone" at bounding box center [384, 245] width 77 height 10
click at [370, 159] on icon at bounding box center [372, 161] width 8 height 7
click at [394, 246] on div "Greater than" at bounding box center [407, 247] width 128 height 15
click at [362, 179] on input "number" at bounding box center [405, 182] width 131 height 19
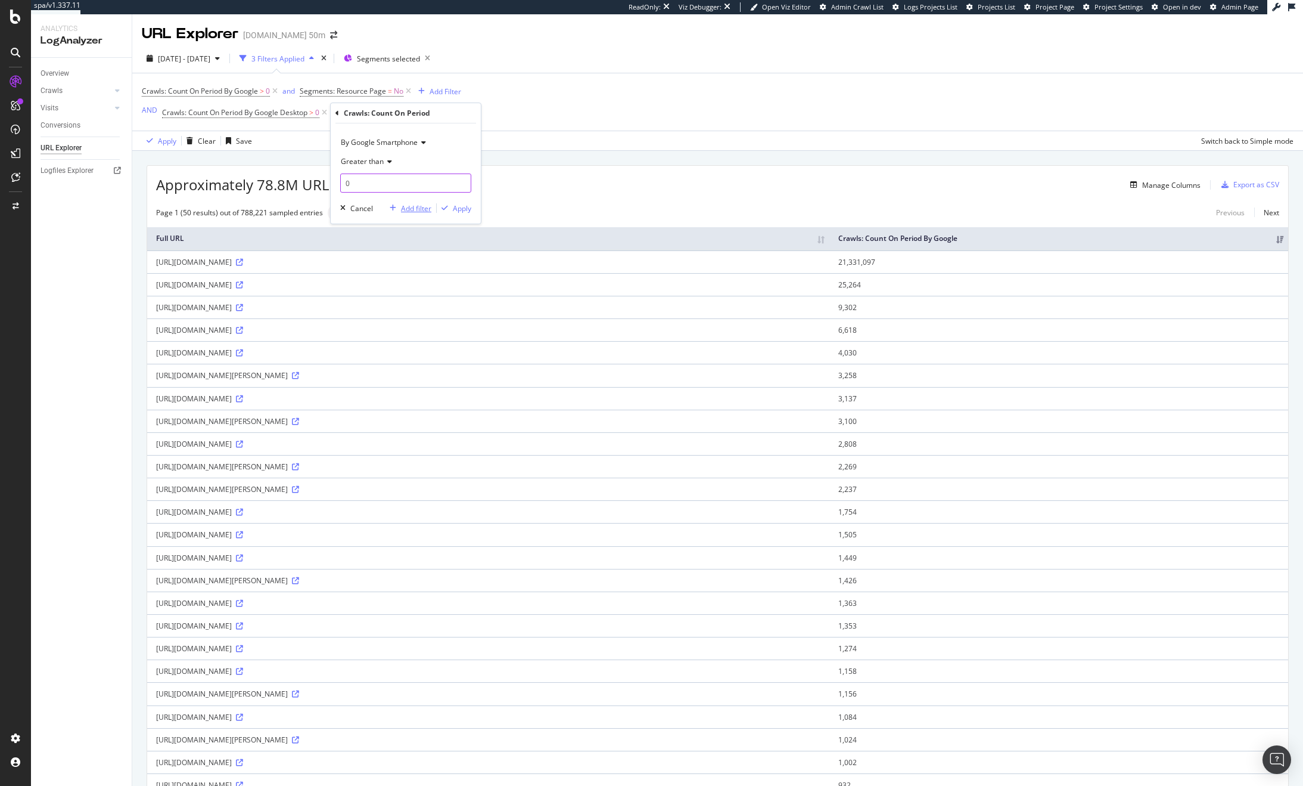
type input "0"
click at [415, 213] on div "Add filter" at bounding box center [408, 208] width 46 height 11
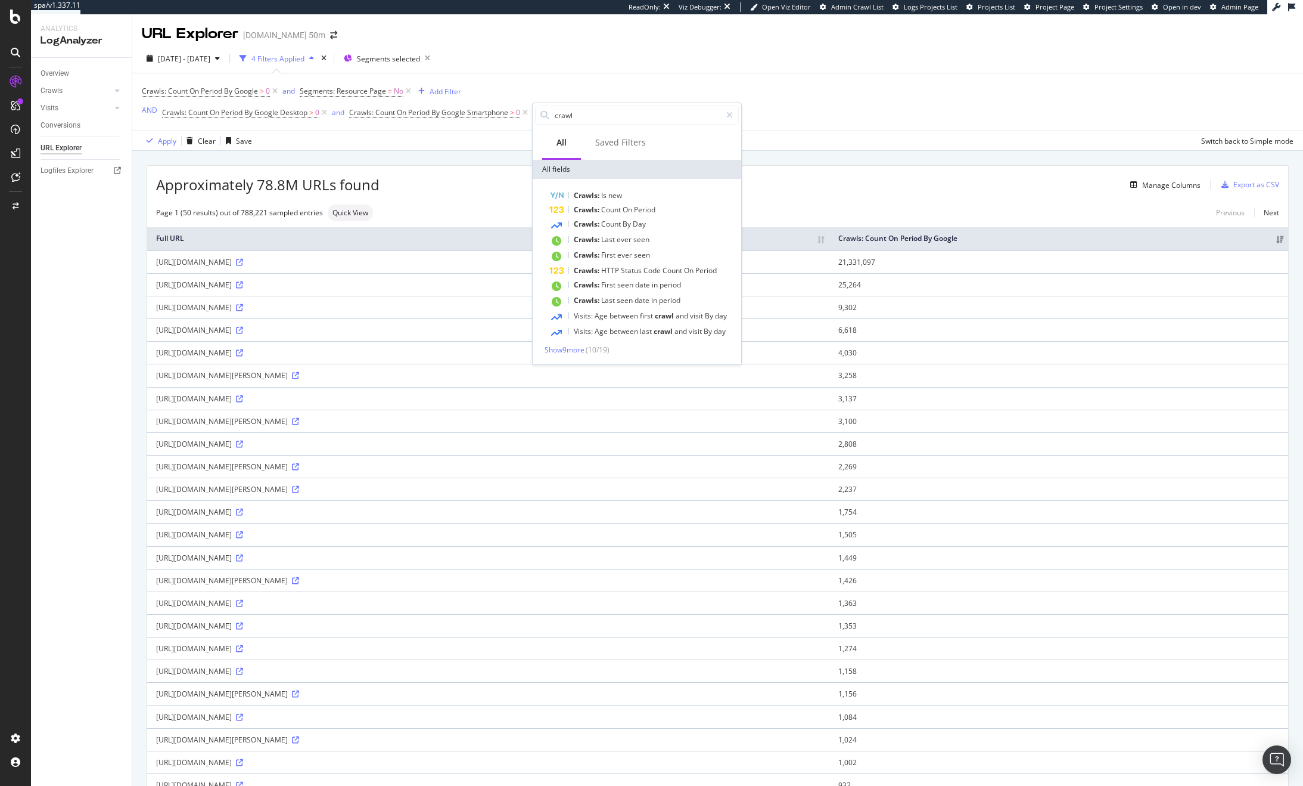
click at [517, 76] on div "Crawls: Count On Period By Google > 0 and Segments: Resource Page = No Add Filt…" at bounding box center [718, 101] width 1152 height 57
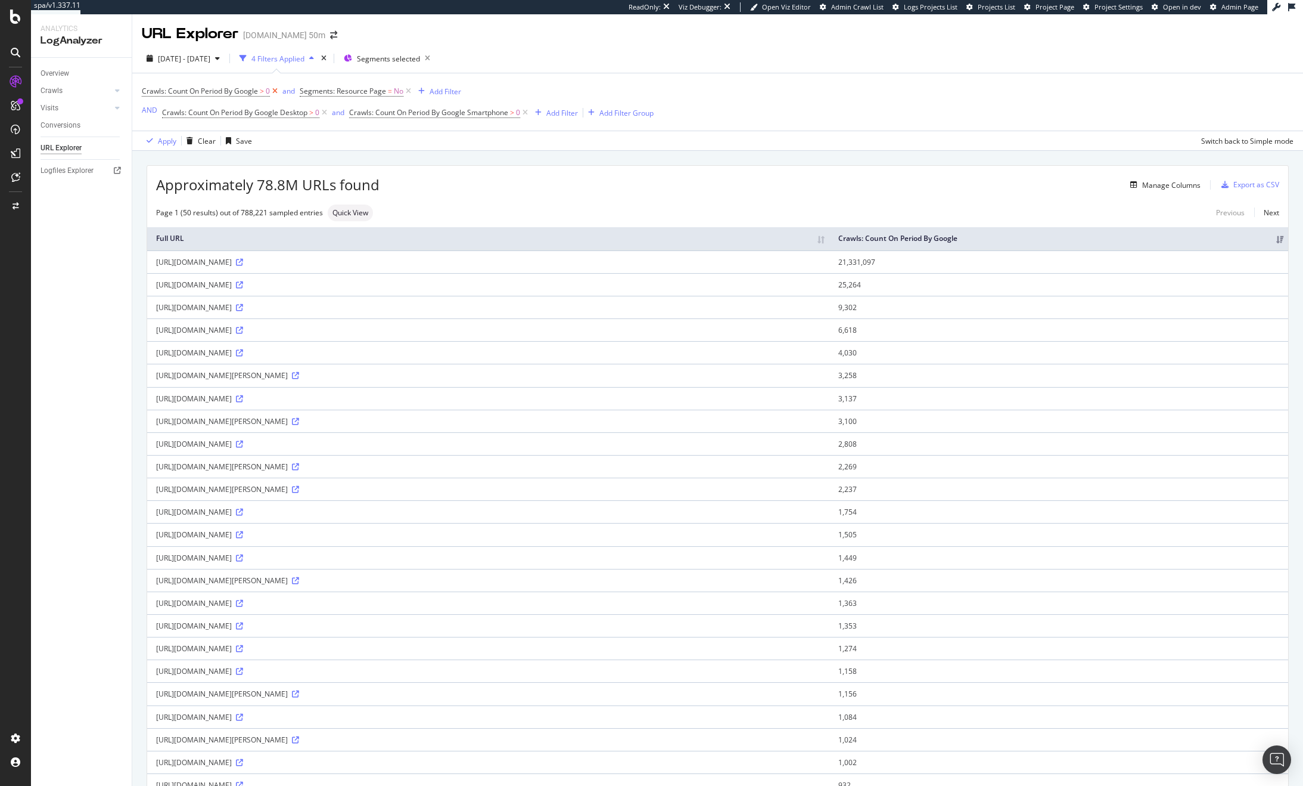
click at [275, 91] on icon at bounding box center [275, 91] width 10 height 12
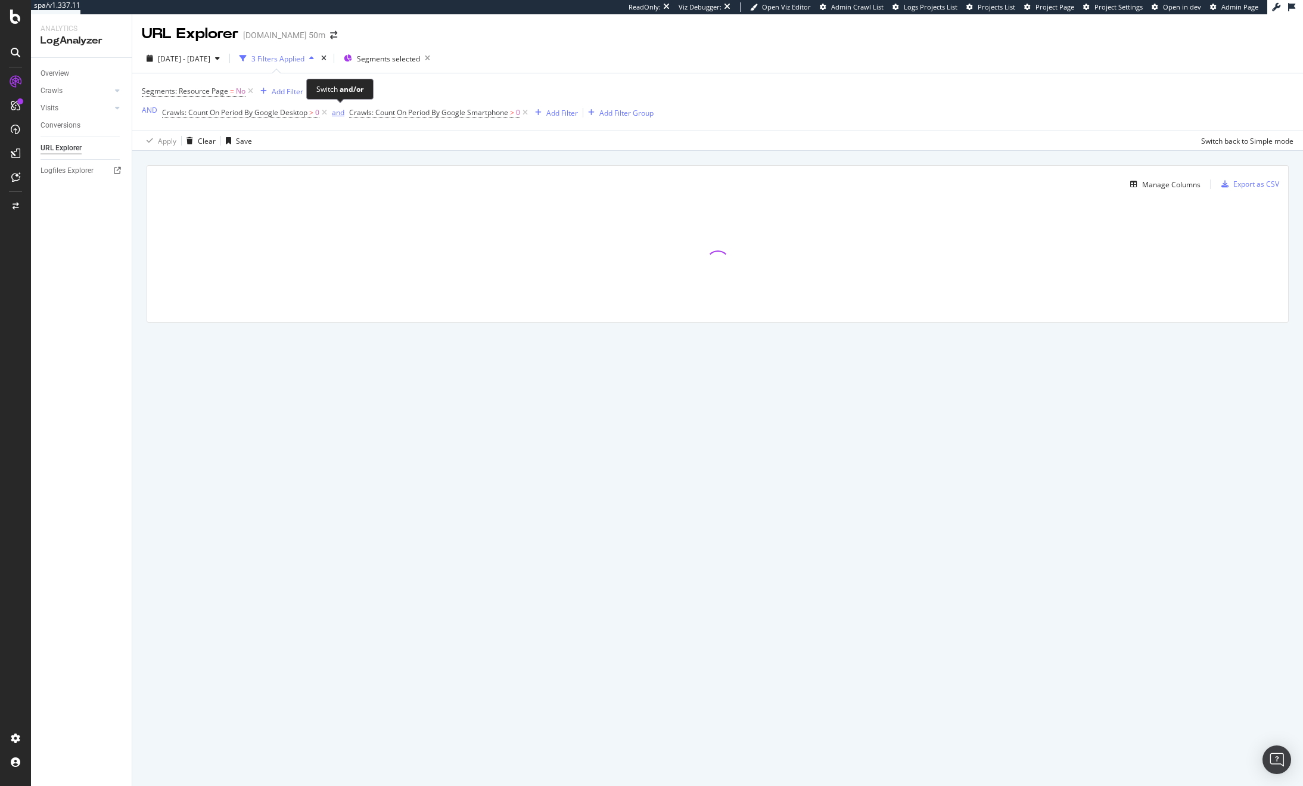
click at [342, 114] on div "and" at bounding box center [338, 112] width 13 height 10
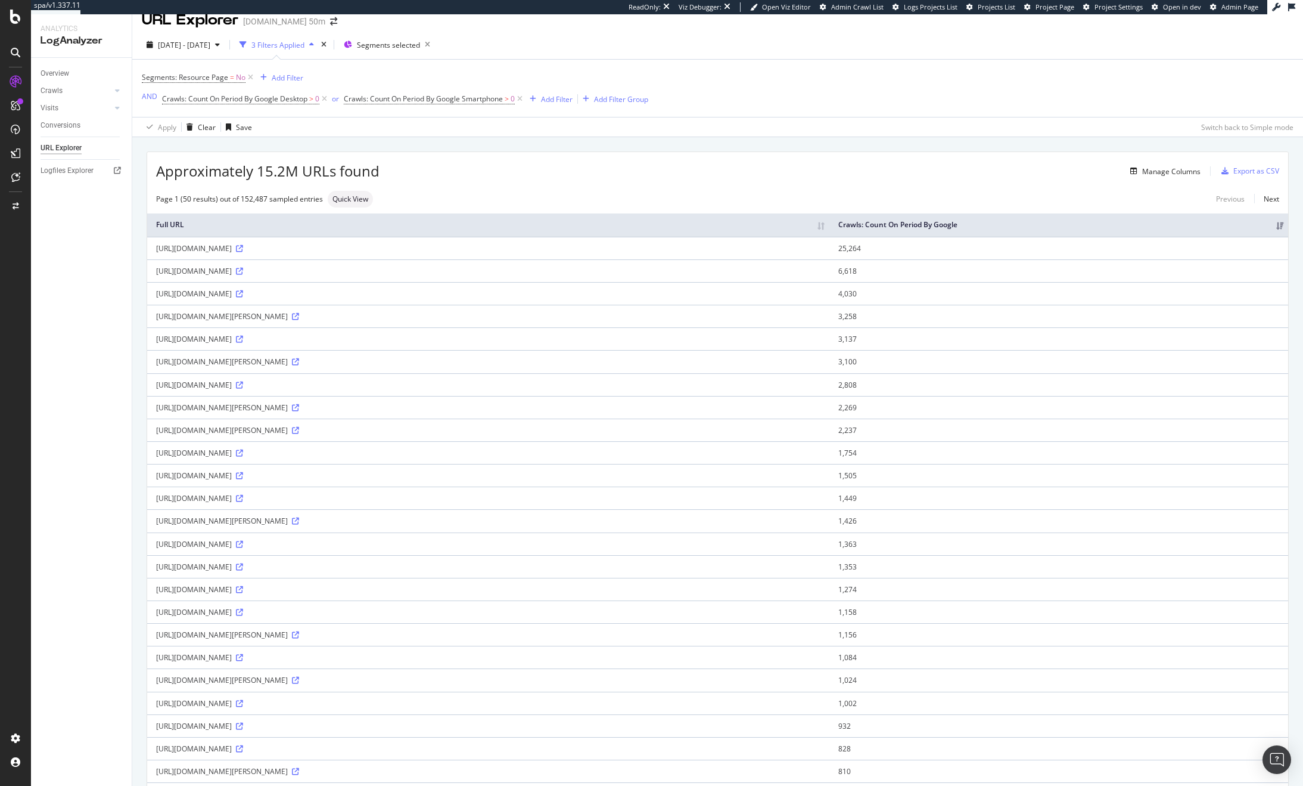
scroll to position [4, 0]
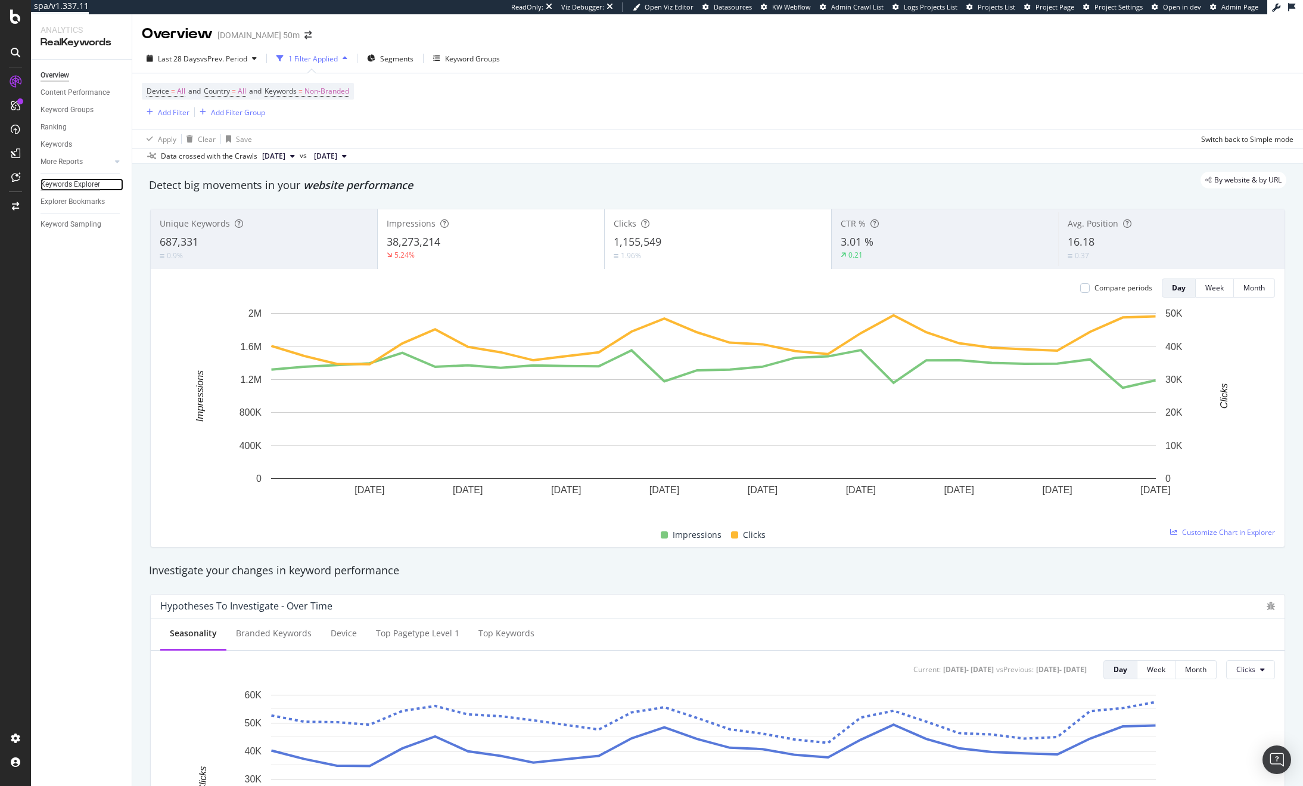
click at [71, 188] on div "Keywords Explorer" at bounding box center [71, 184] width 60 height 13
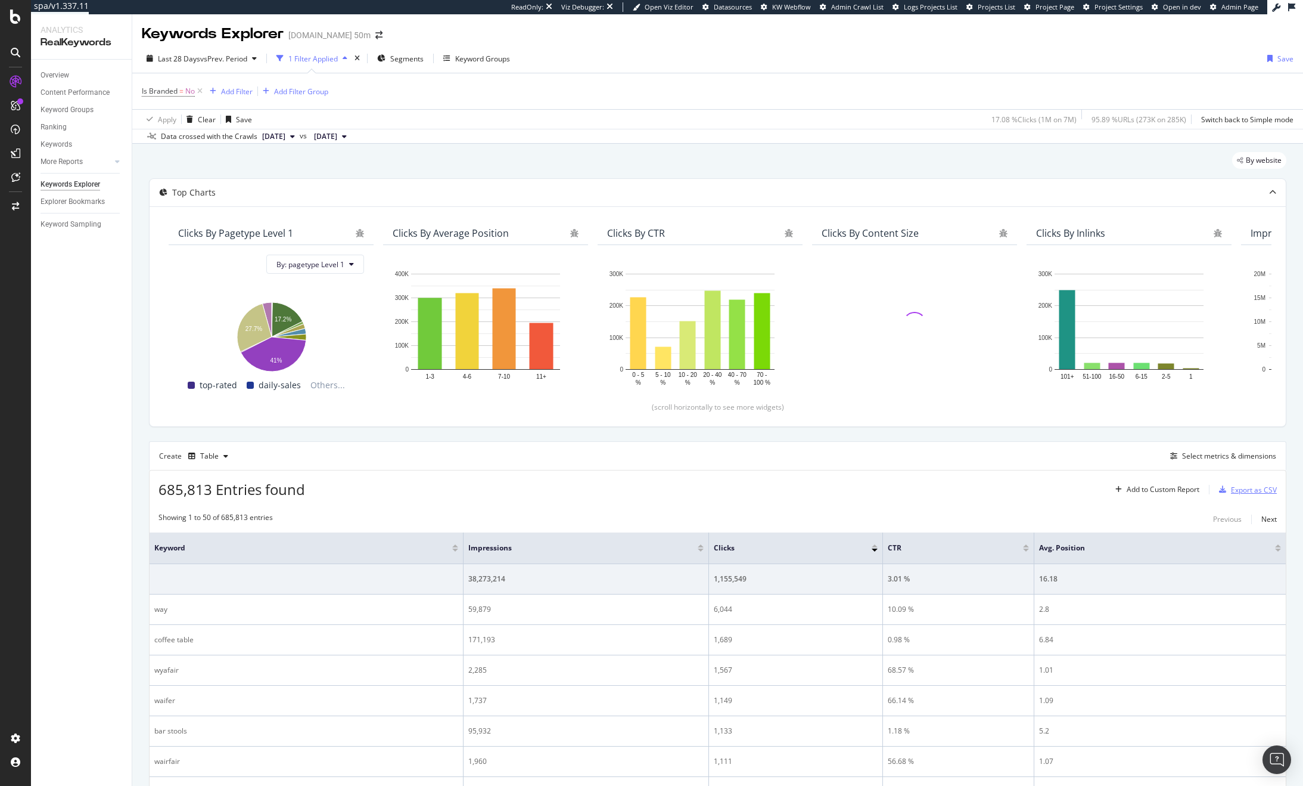
click at [1250, 490] on div "Export as CSV" at bounding box center [1254, 490] width 46 height 10
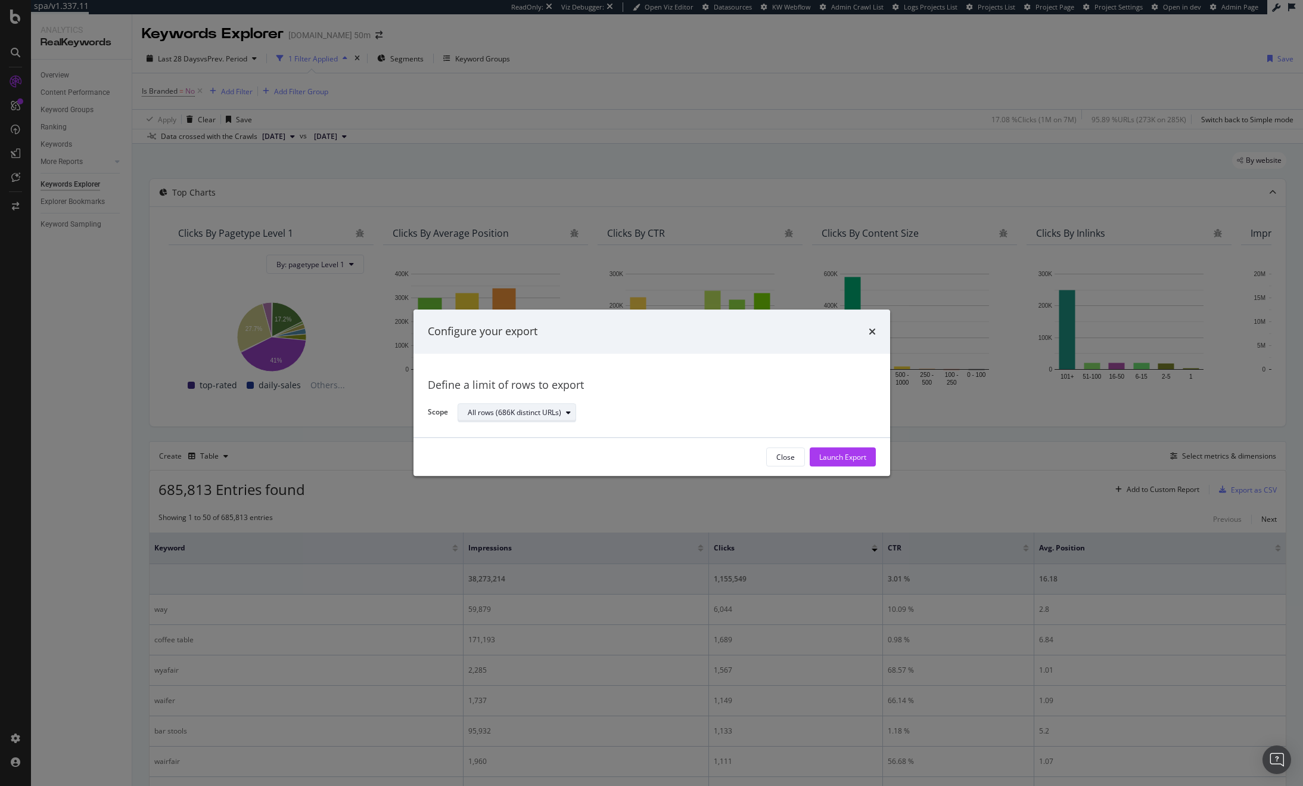
click at [502, 414] on div "All rows (686K distinct URLs)" at bounding box center [515, 412] width 94 height 7
click at [347, 418] on div "Configure your export Define a limit of rows to export Scope All rows (686K dis…" at bounding box center [651, 393] width 1303 height 786
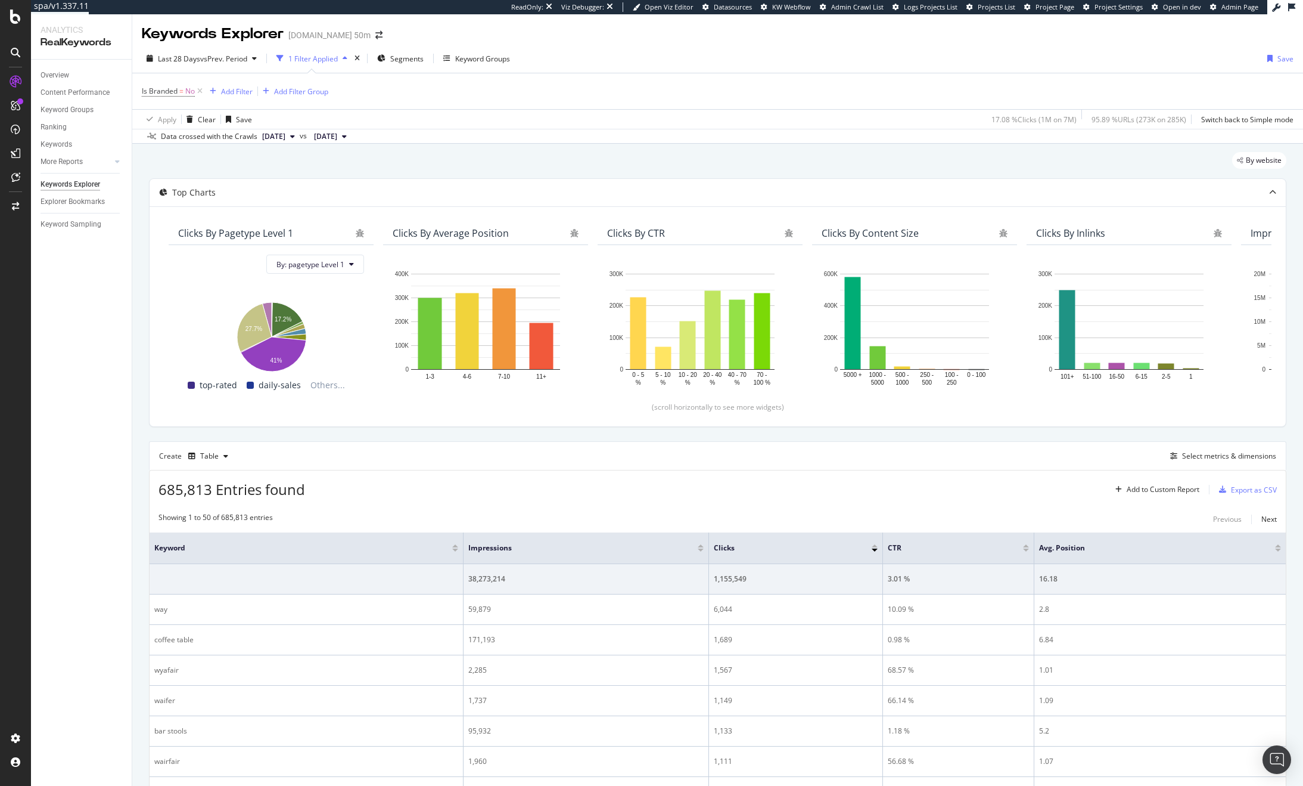
drag, startPoint x: 1166, startPoint y: 493, endPoint x: 986, endPoint y: 463, distance: 182.1
click at [1087, 459] on div "Create Table Select metrics & dimensions" at bounding box center [718, 455] width 1138 height 29
click at [1221, 453] on div "Select metrics & dimensions" at bounding box center [1229, 456] width 94 height 10
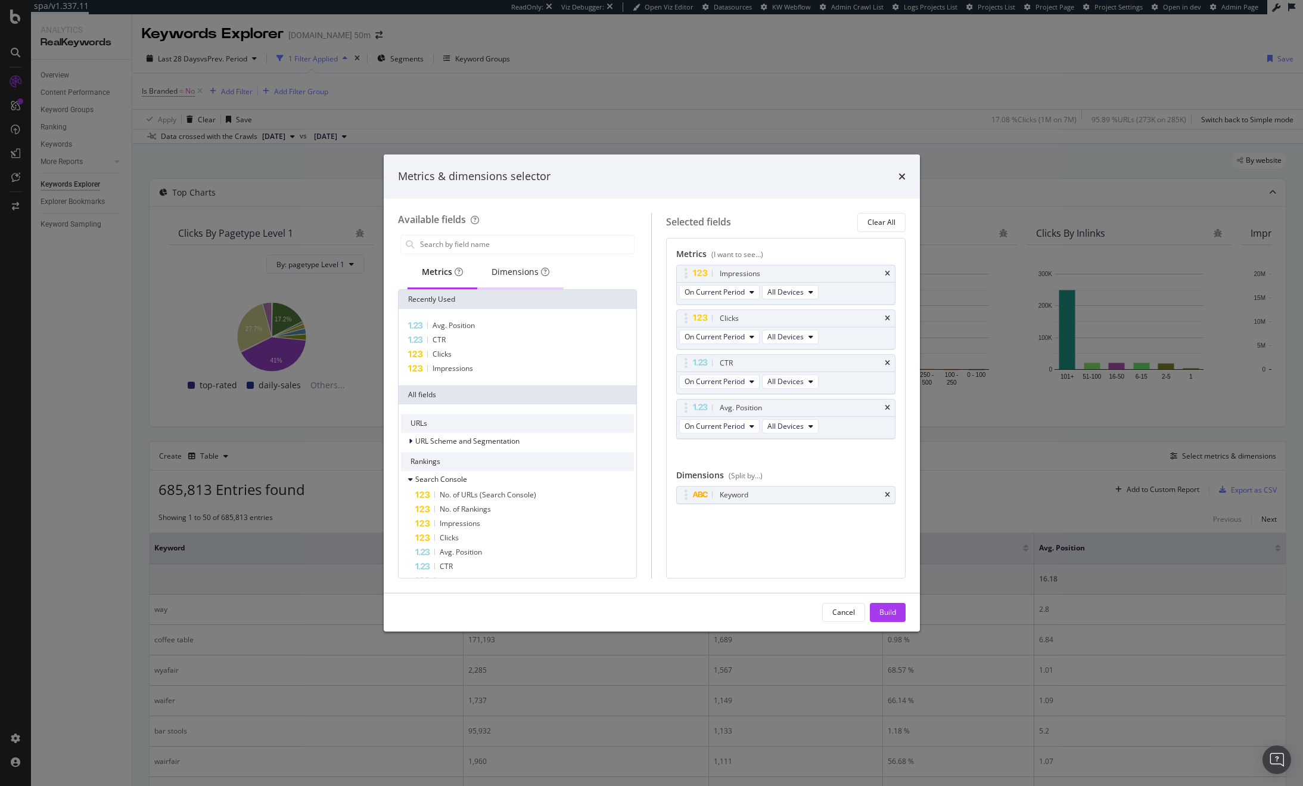
click at [519, 268] on div "Dimensions" at bounding box center [521, 272] width 58 height 12
click at [466, 246] on input "modal" at bounding box center [527, 244] width 216 height 18
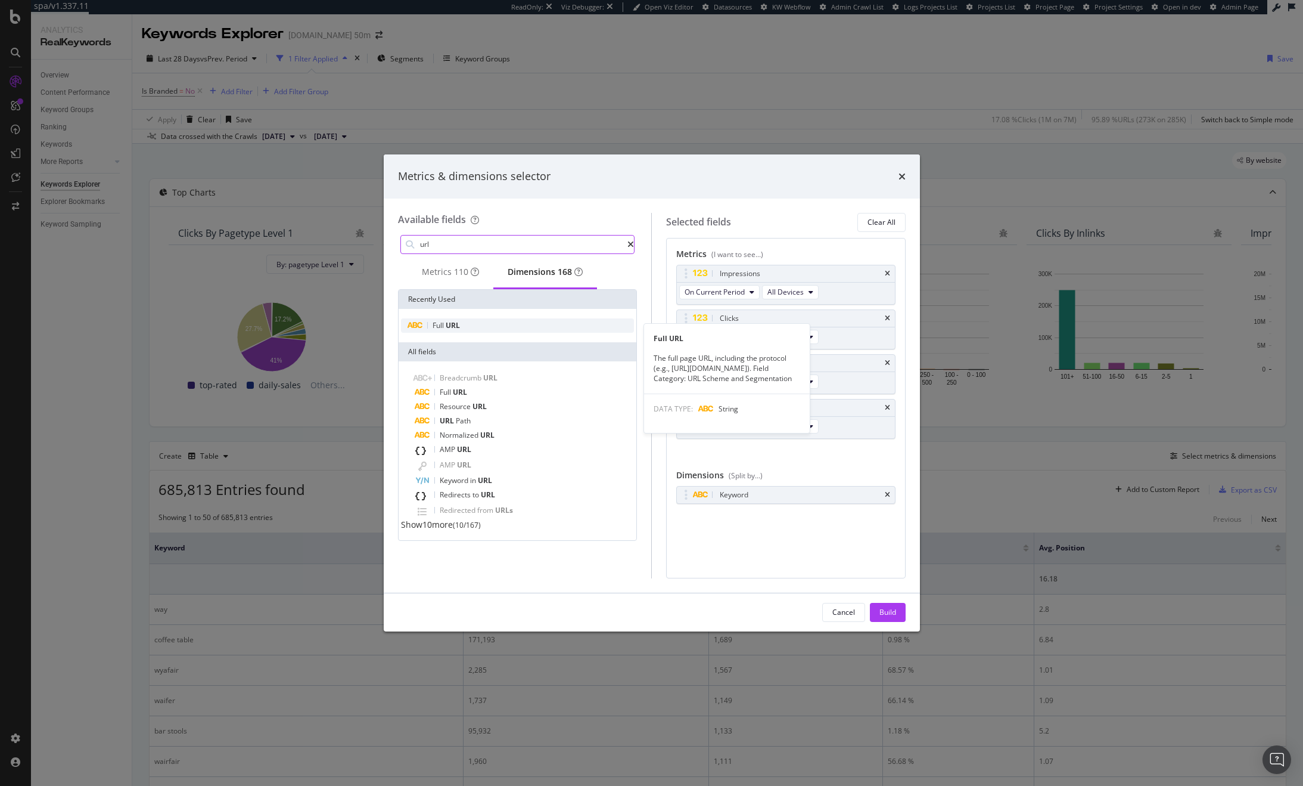
type input "url"
click at [459, 330] on span "URL" at bounding box center [453, 325] width 14 height 10
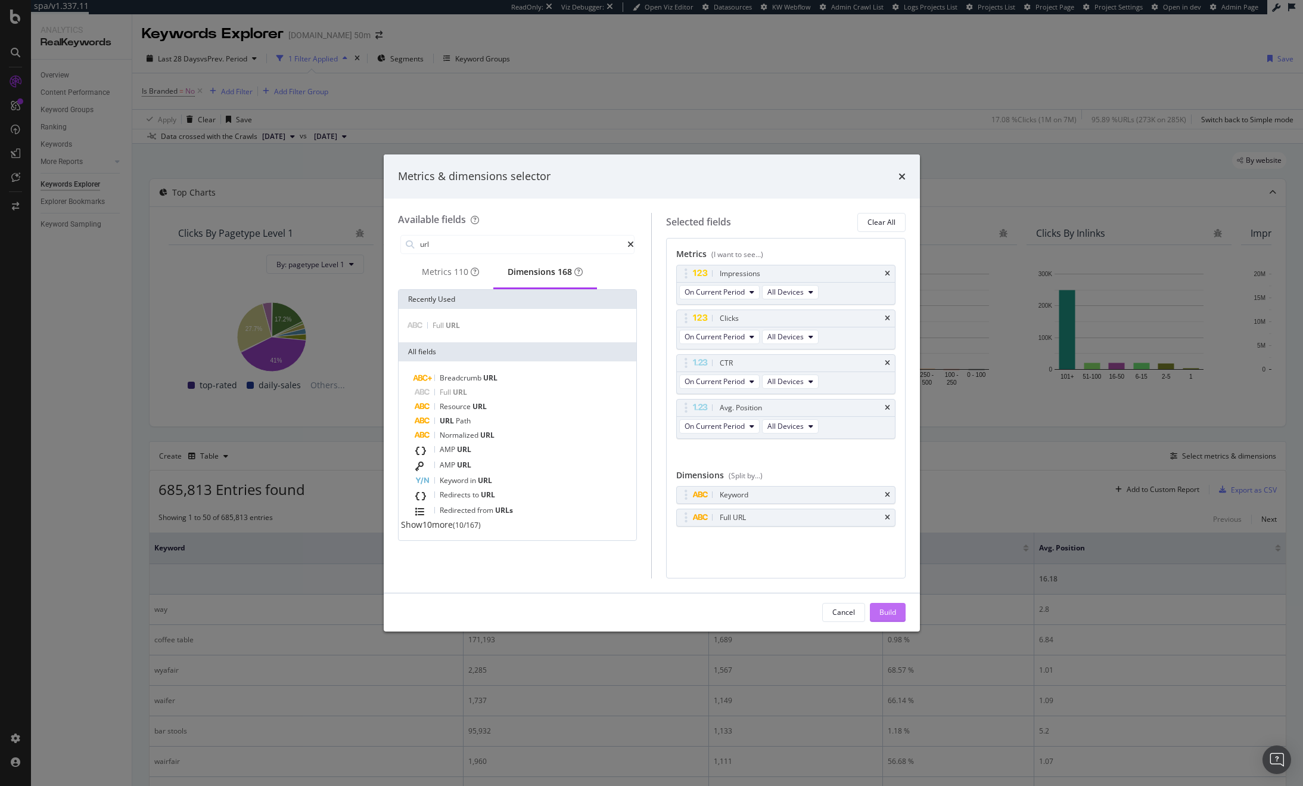
click at [889, 618] on div "Build" at bounding box center [888, 612] width 17 height 18
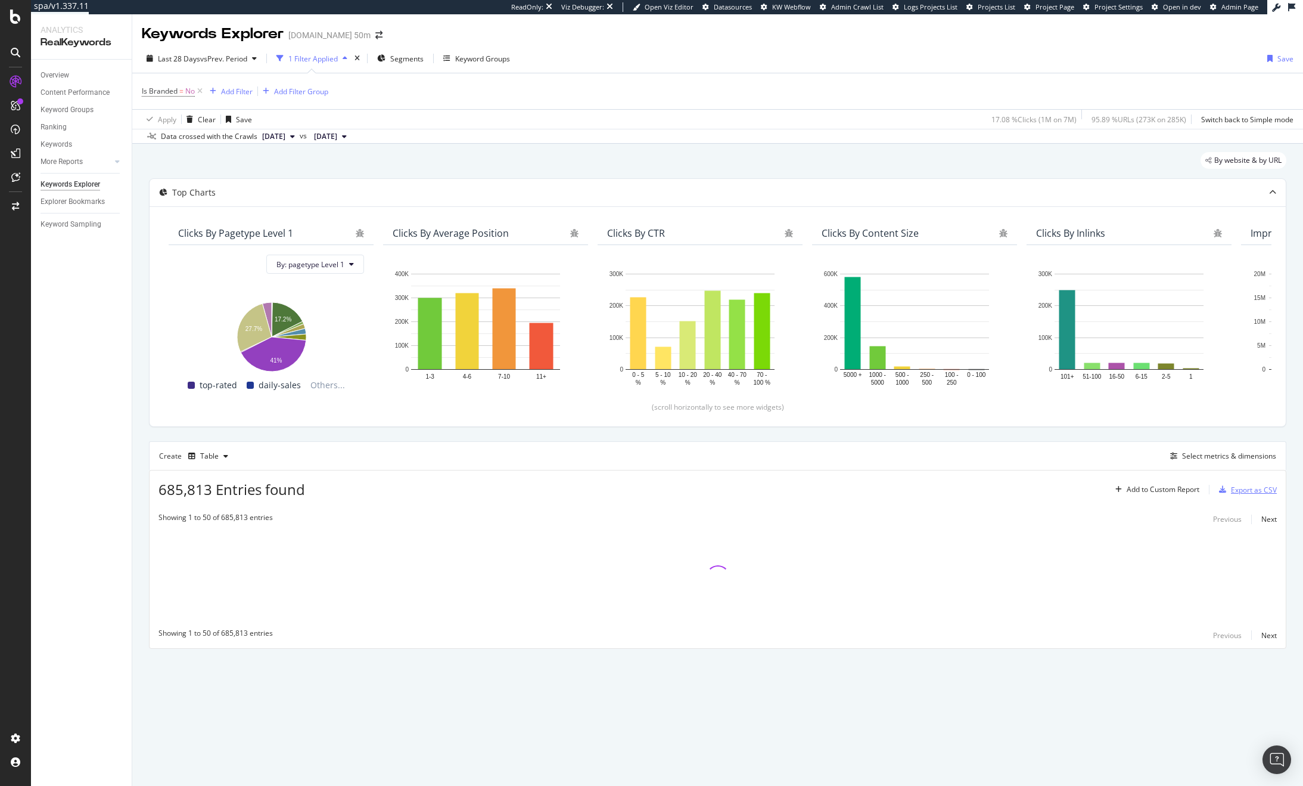
click at [1263, 491] on div "Export as CSV" at bounding box center [1254, 490] width 46 height 10
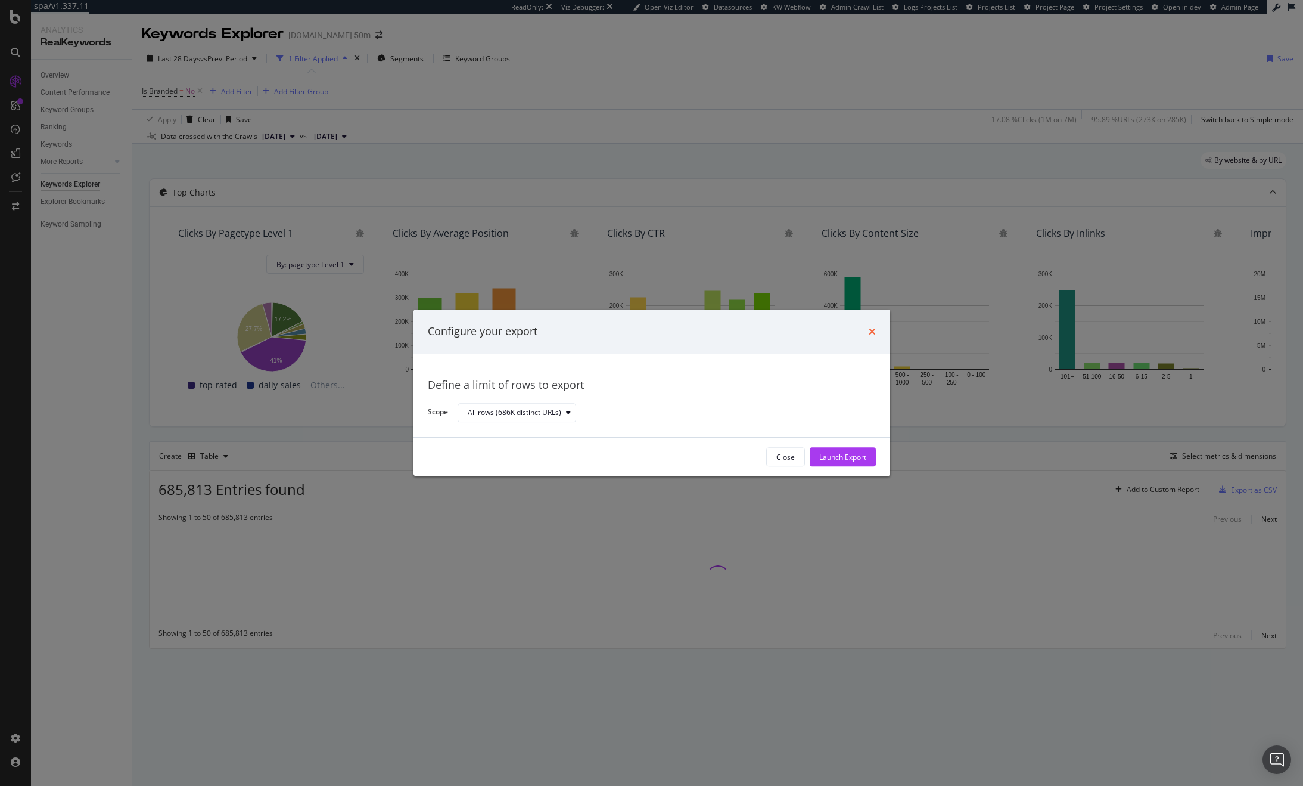
click at [870, 328] on icon "times" at bounding box center [872, 332] width 7 height 10
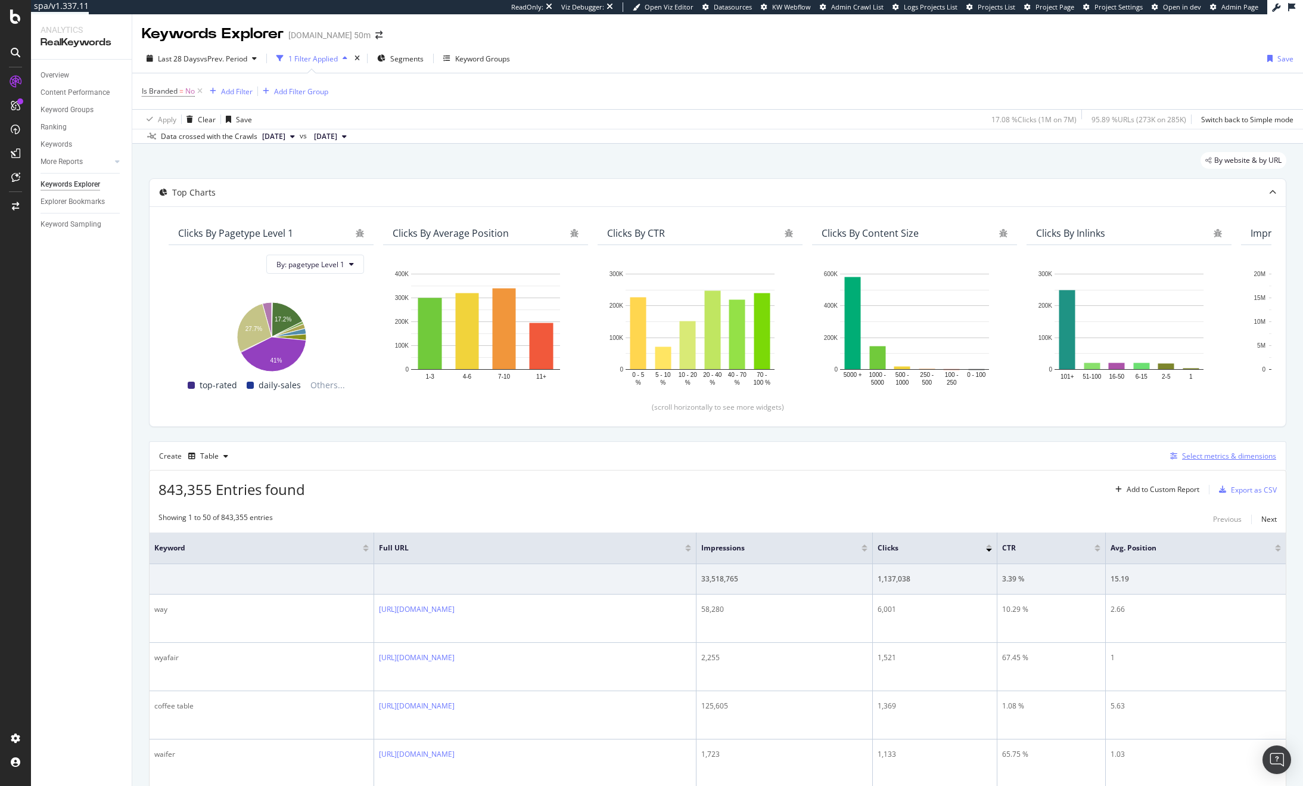
click at [1201, 456] on div "Select metrics & dimensions" at bounding box center [1229, 456] width 94 height 10
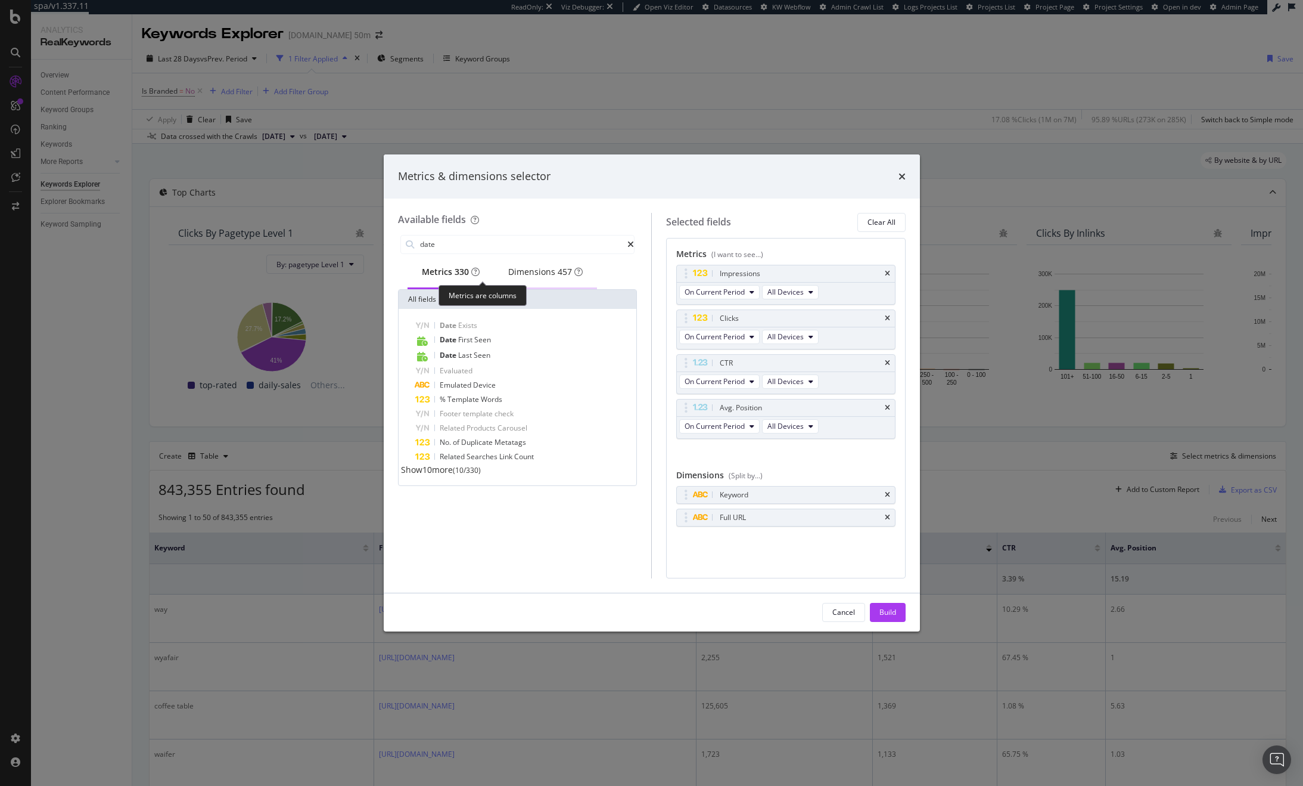
type input "date"
click at [537, 278] on div "Dimensions 457" at bounding box center [545, 272] width 75 height 12
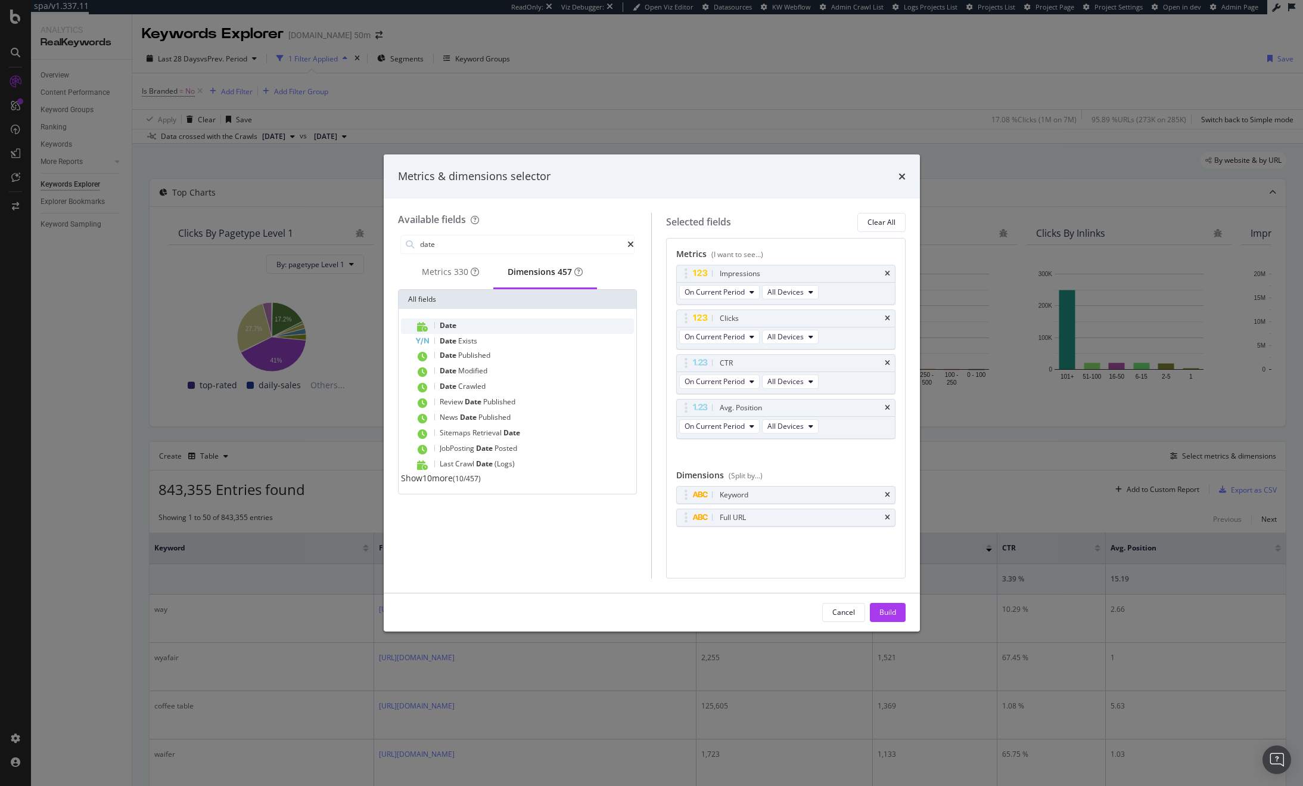
click at [459, 331] on div "Date" at bounding box center [524, 325] width 219 height 15
click at [892, 611] on div "Build" at bounding box center [888, 612] width 17 height 10
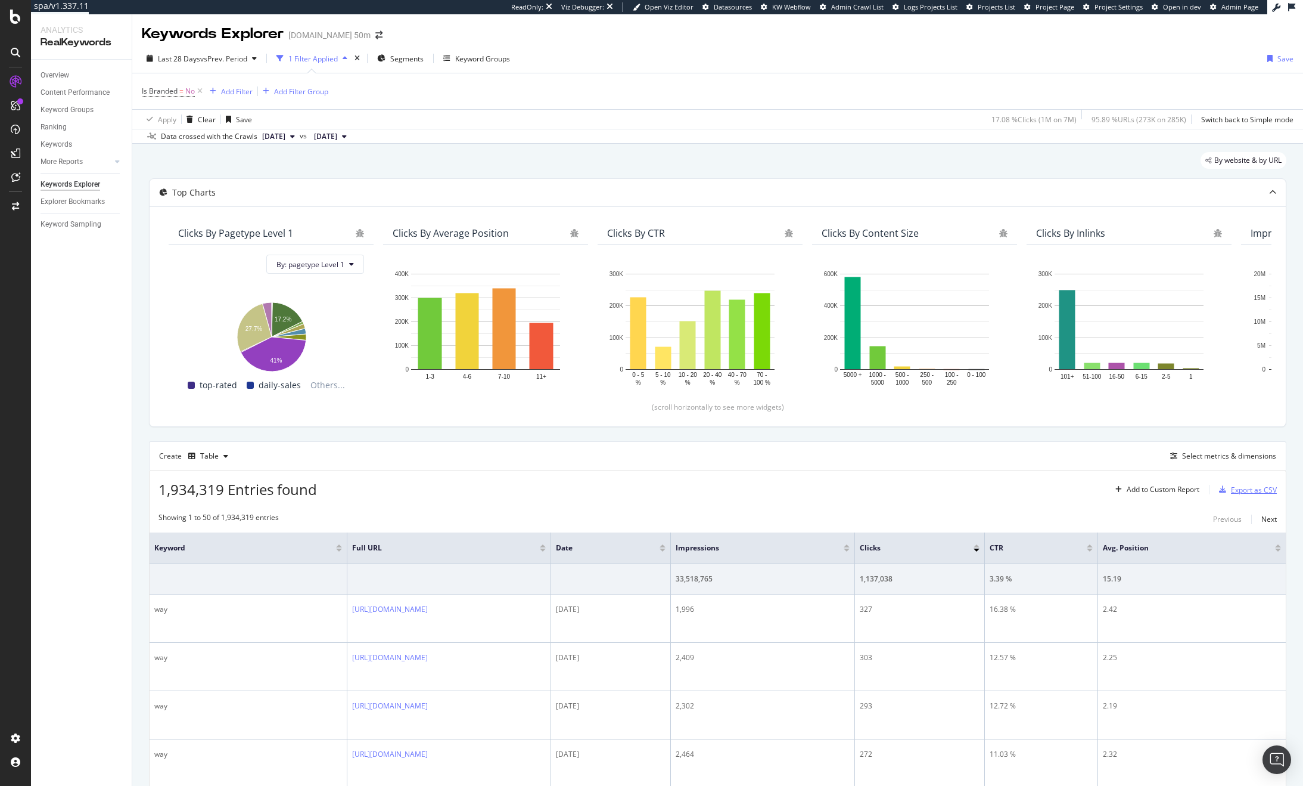
click at [1237, 486] on div "Export as CSV" at bounding box center [1254, 490] width 46 height 10
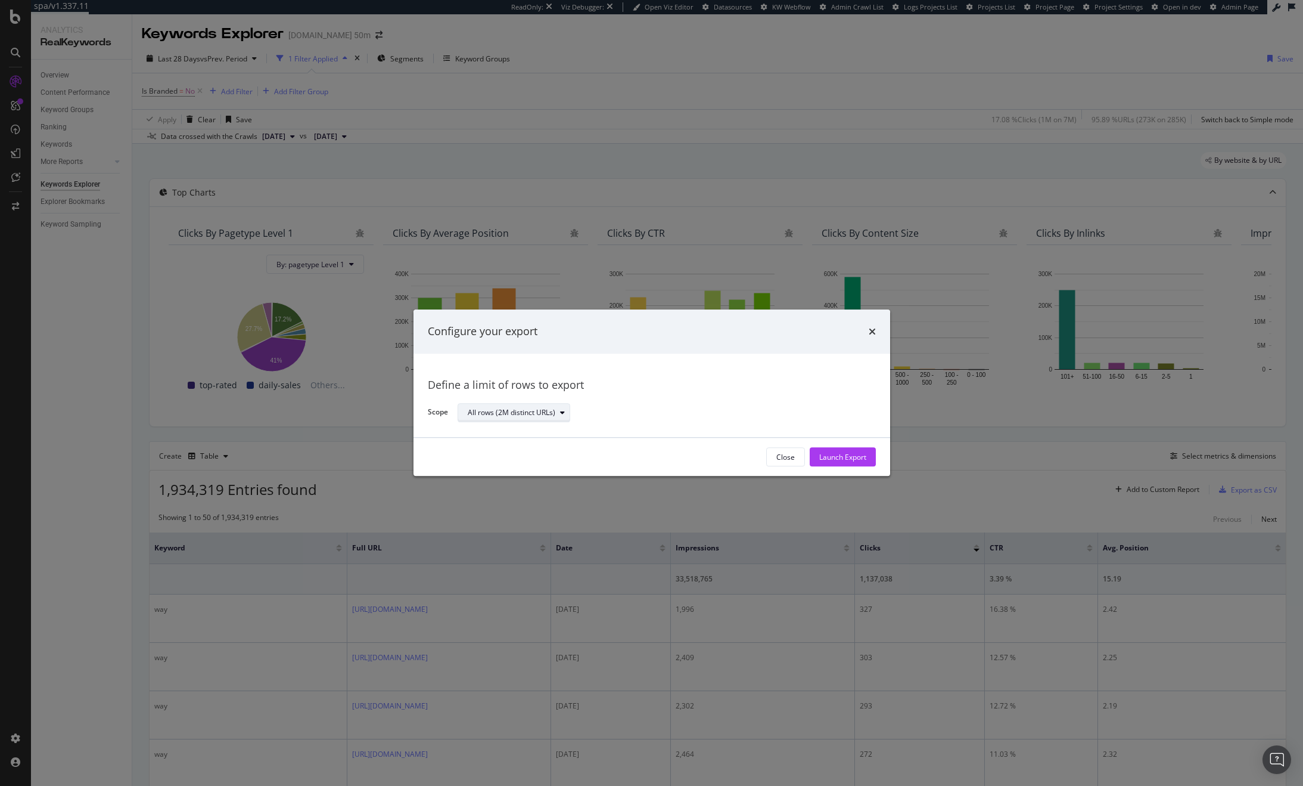
click at [556, 411] on div "modal" at bounding box center [562, 412] width 14 height 7
click at [875, 328] on icon "times" at bounding box center [872, 332] width 7 height 10
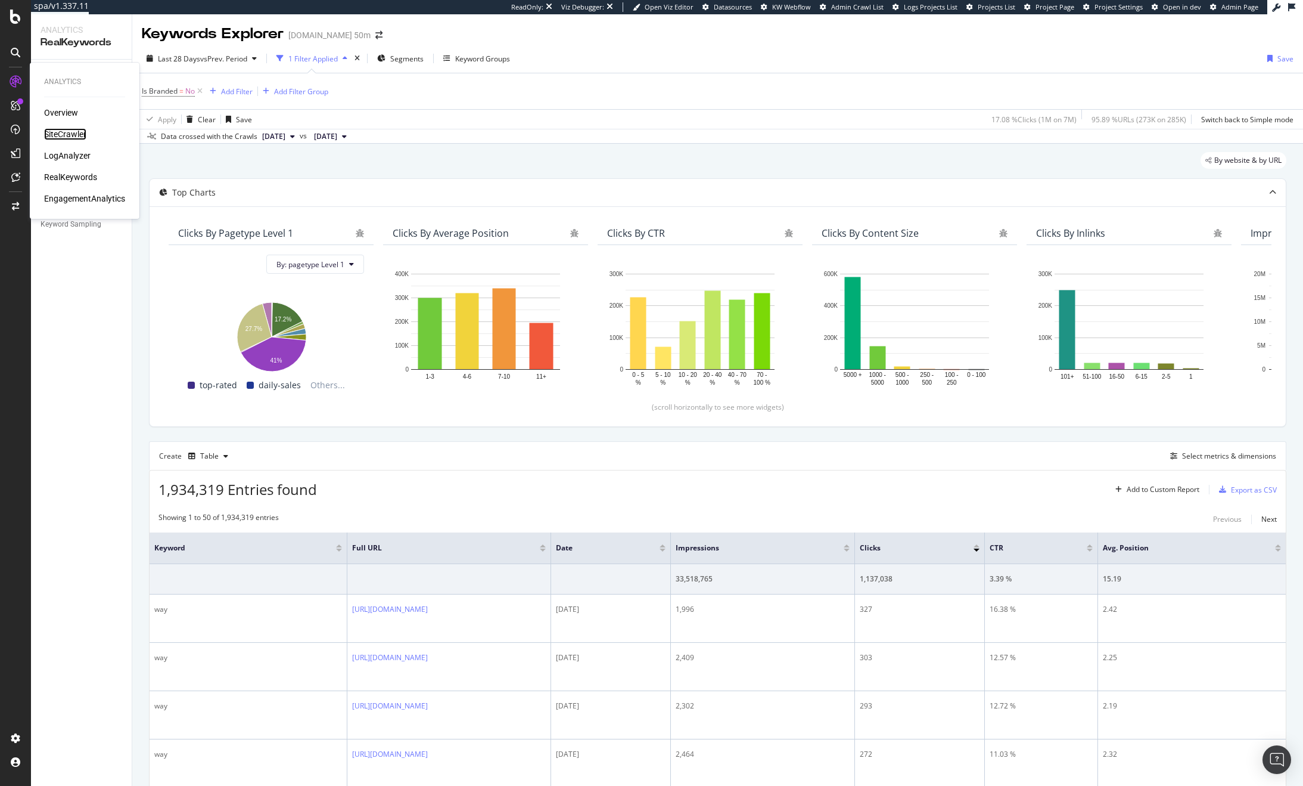
click at [75, 134] on div "SiteCrawler" at bounding box center [65, 134] width 42 height 12
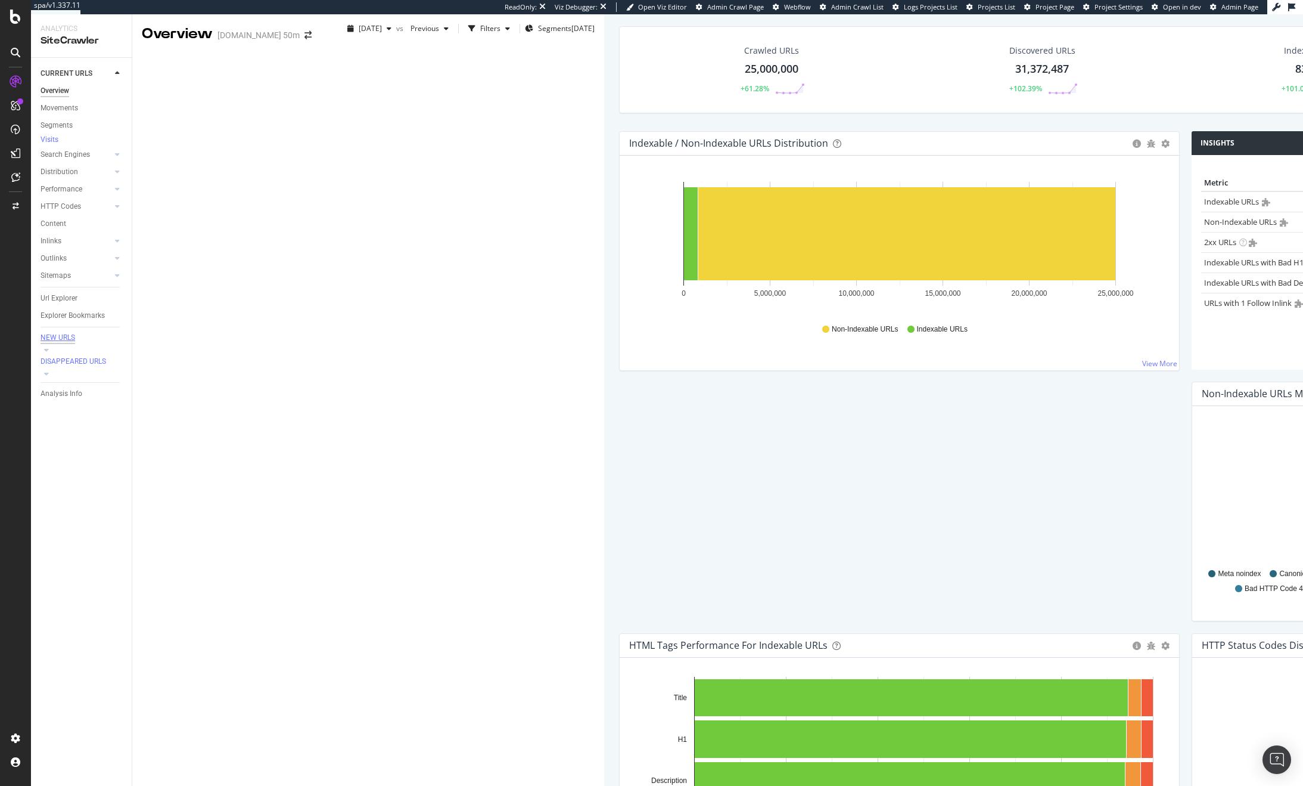
click at [58, 343] on div "NEW URLS" at bounding box center [58, 338] width 35 height 10
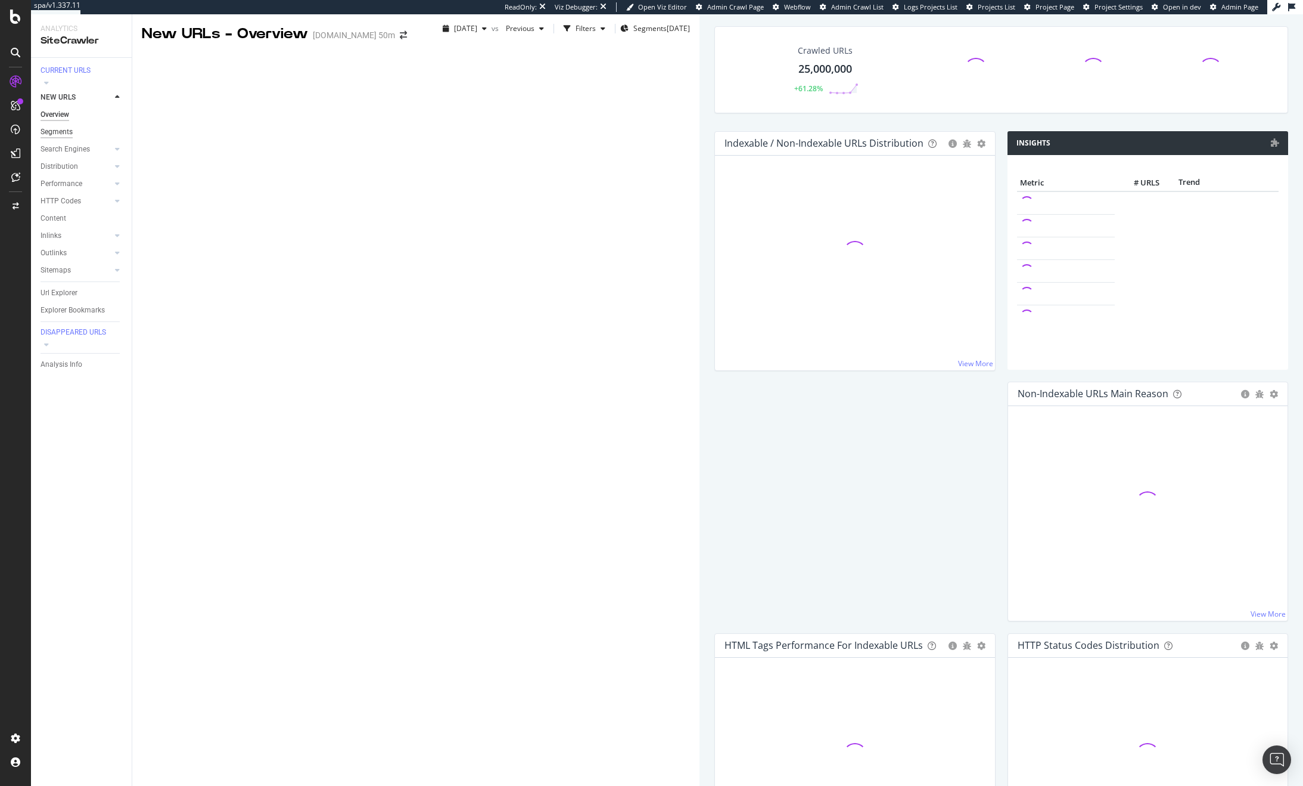
click at [52, 127] on div "Segments" at bounding box center [57, 132] width 32 height 13
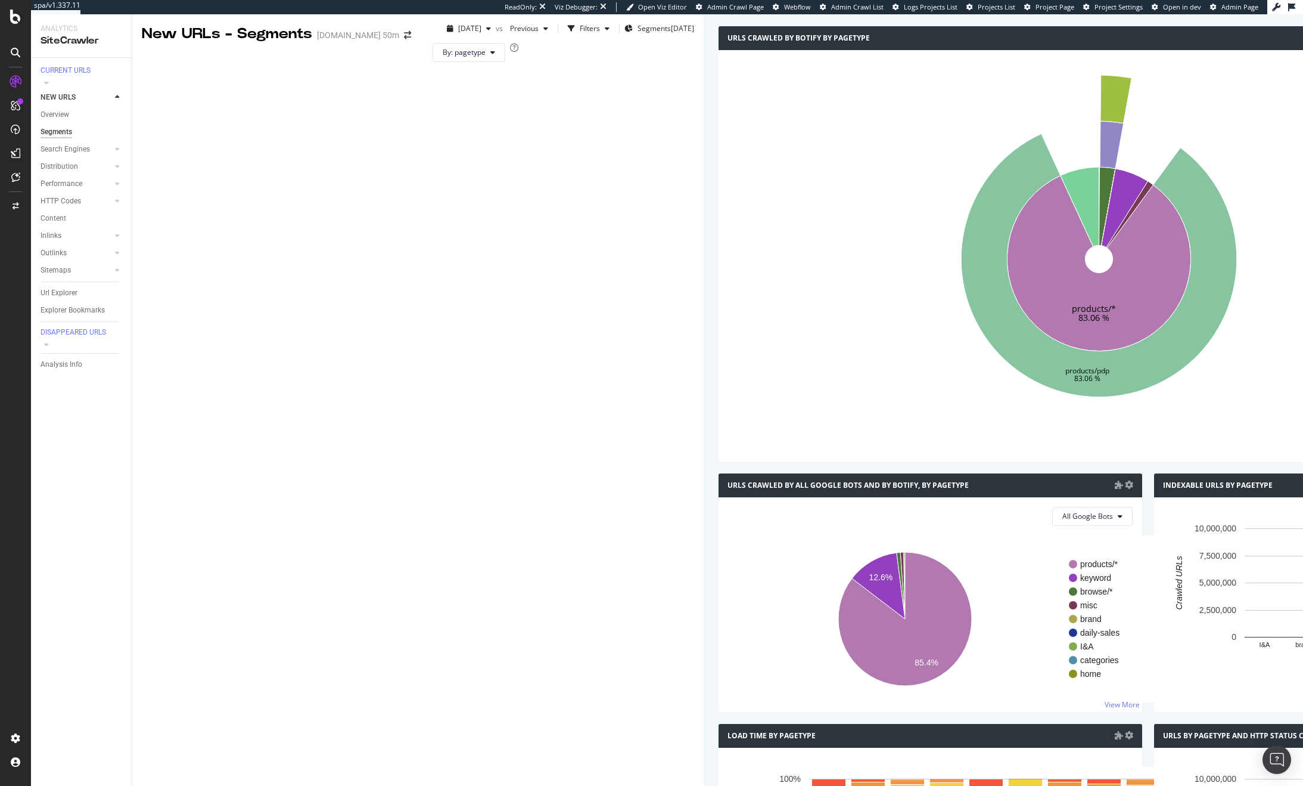
click at [728, 242] on icon "products/* 83.06 % products/pdp 83.06 %" at bounding box center [1099, 259] width 742 height 368
click at [47, 229] on div "Inlinks" at bounding box center [51, 235] width 21 height 13
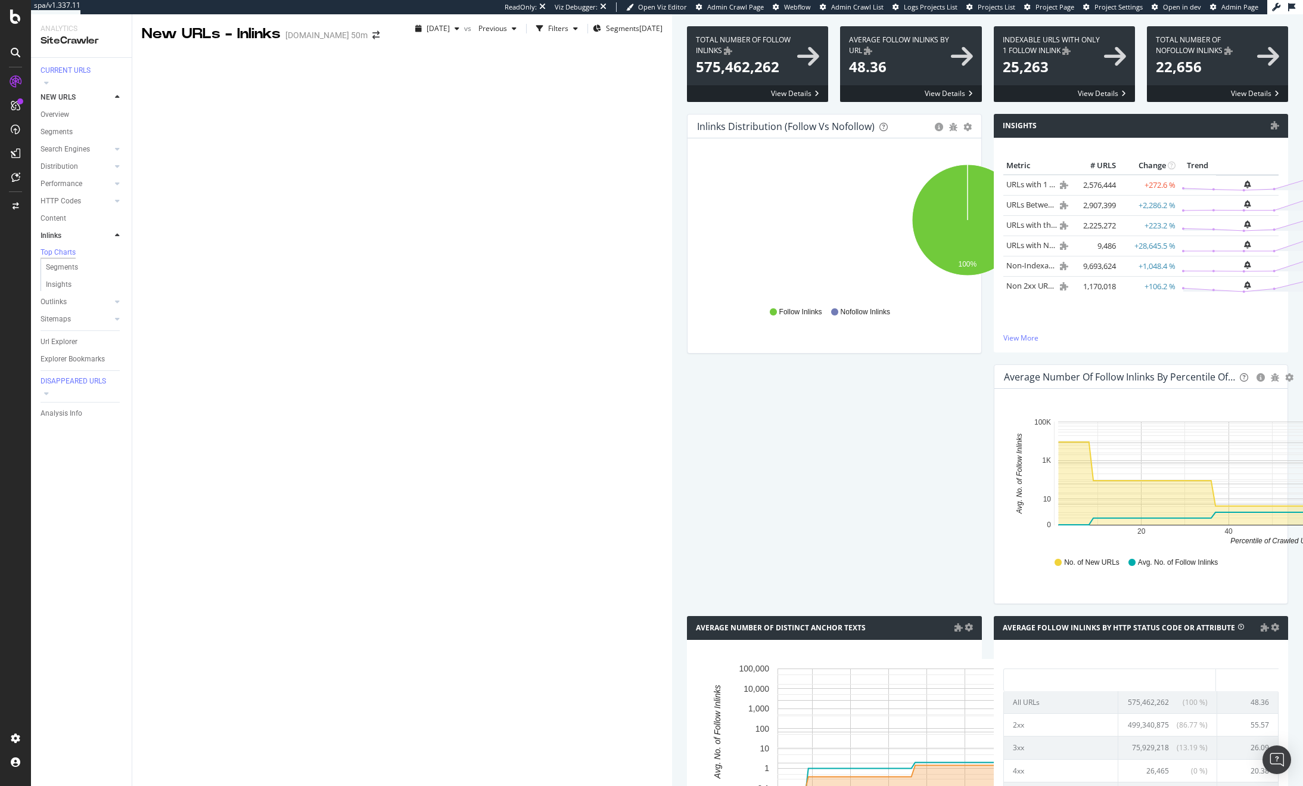
click at [687, 79] on div "Total Number of Follow Inlinks Show API Requests × Close Chart main-metric-inli…" at bounding box center [987, 588] width 601 height 1142
click at [86, 76] on div "CURRENT URLS" at bounding box center [66, 71] width 50 height 10
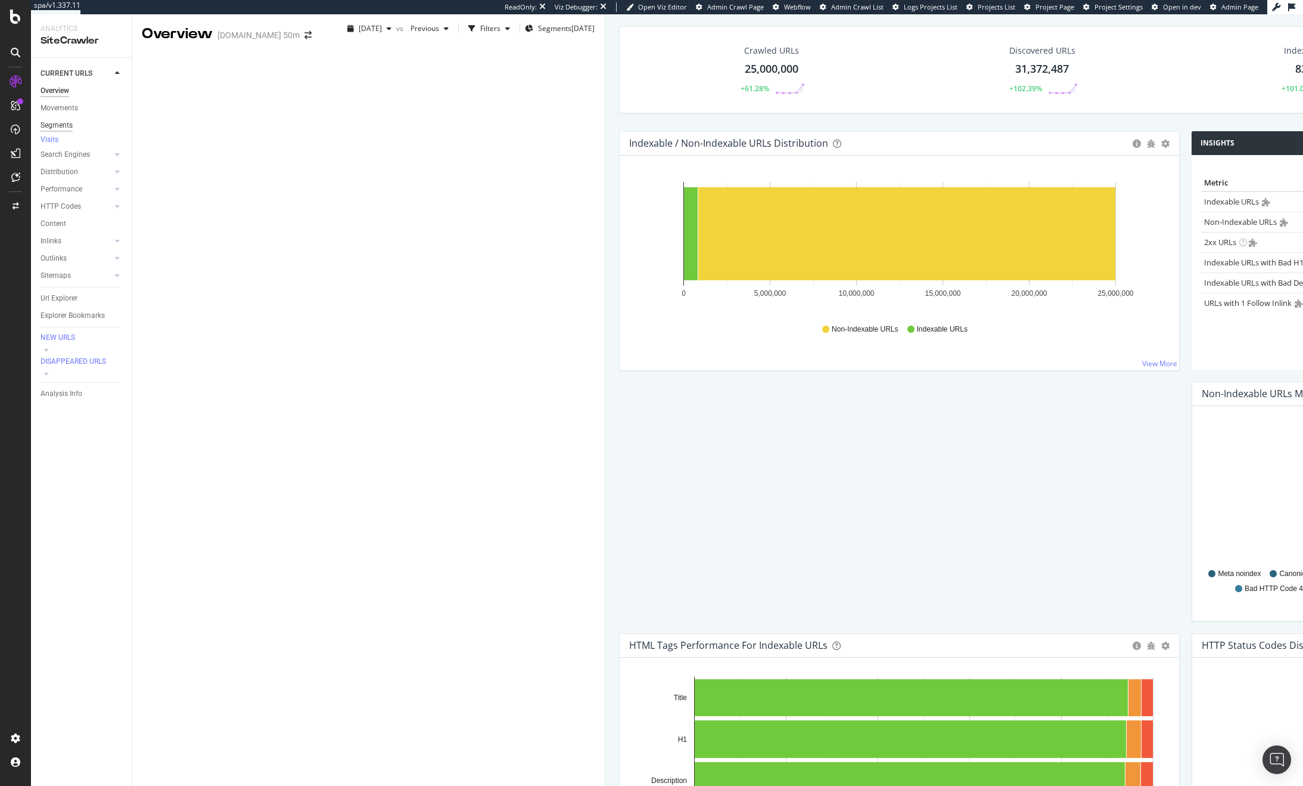
click at [67, 126] on div "Segments" at bounding box center [57, 125] width 32 height 13
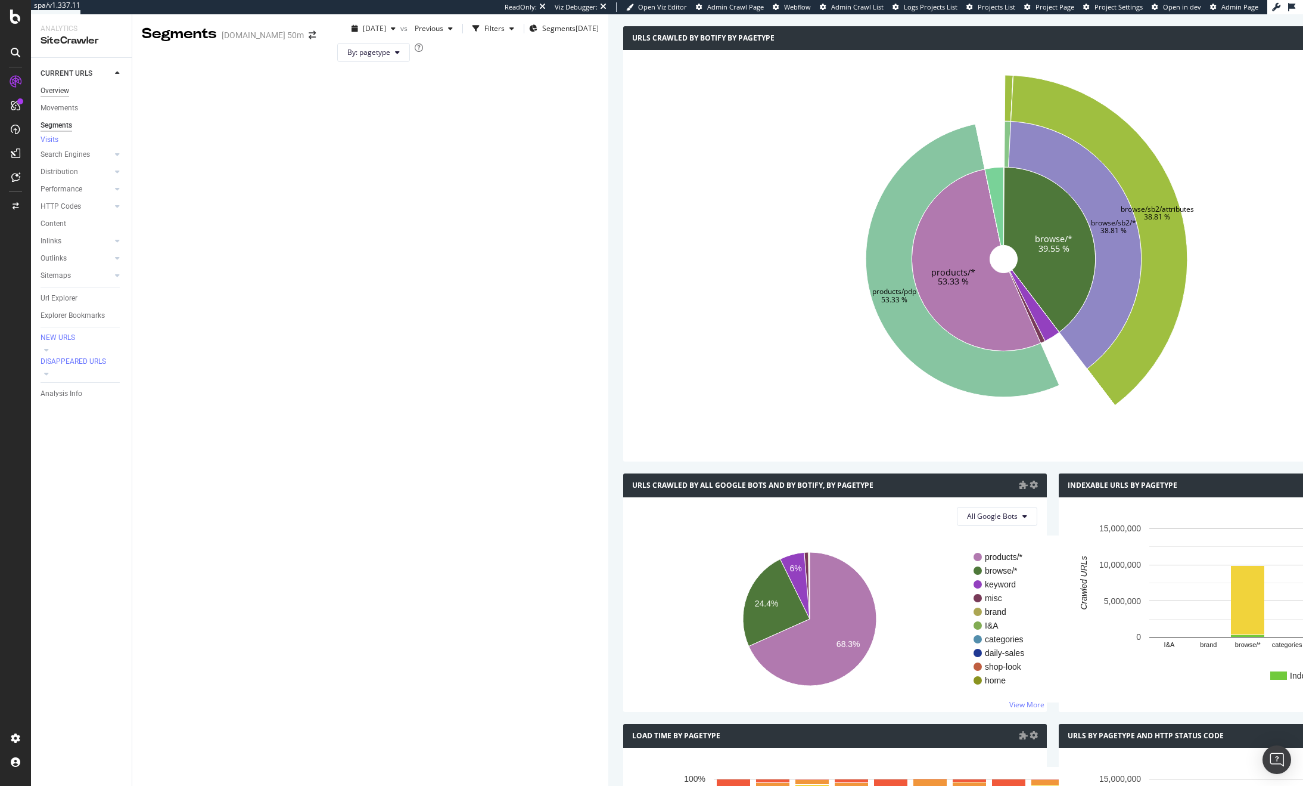
click at [61, 94] on div "Overview" at bounding box center [55, 91] width 29 height 13
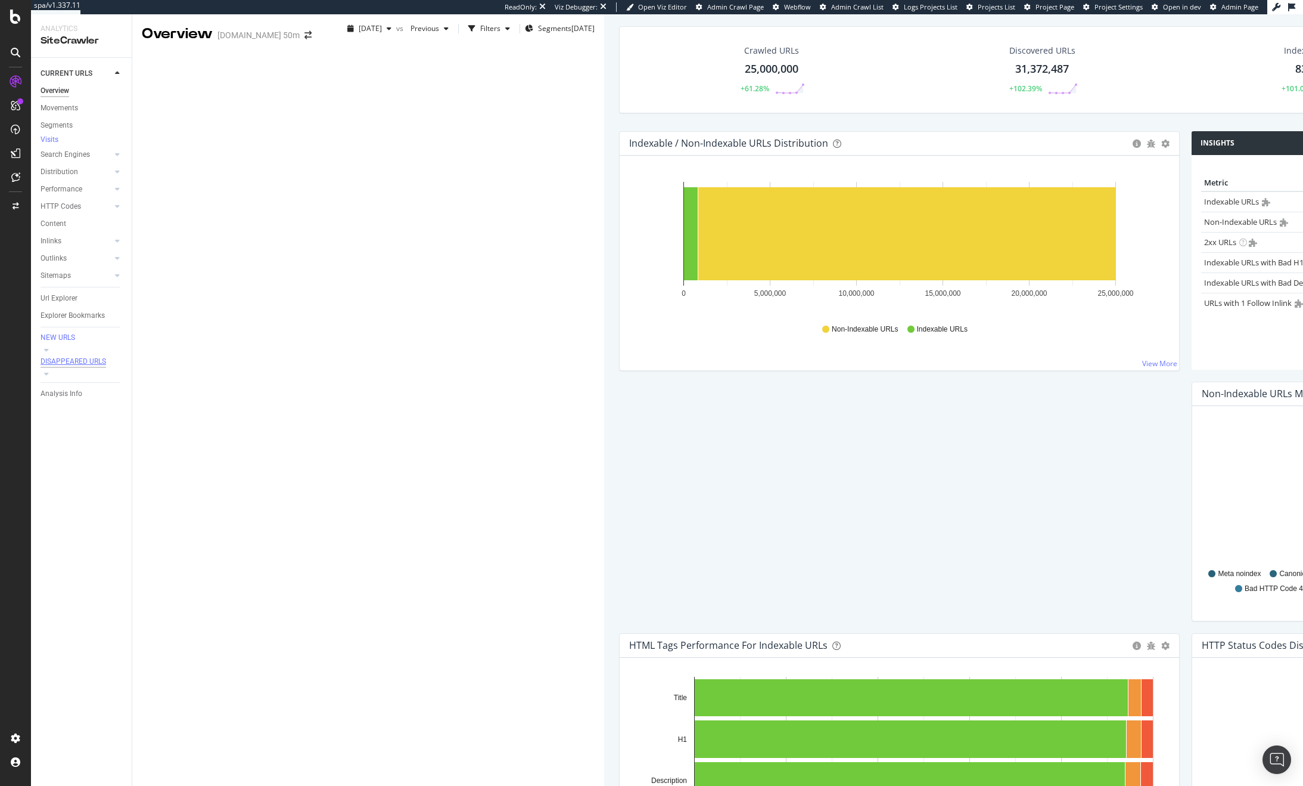
click at [63, 367] on div "DISAPPEARED URLS" at bounding box center [74, 361] width 66 height 10
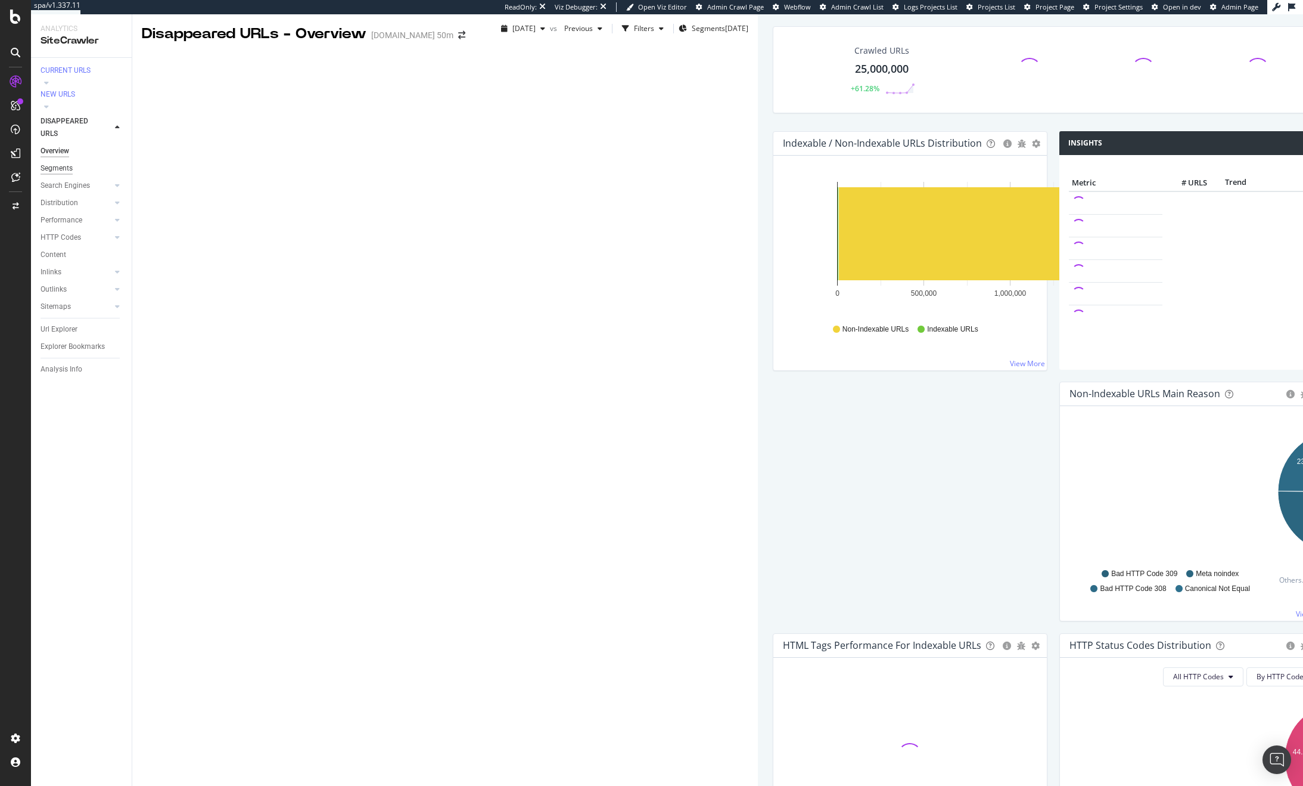
click at [58, 162] on div "Segments" at bounding box center [57, 168] width 32 height 13
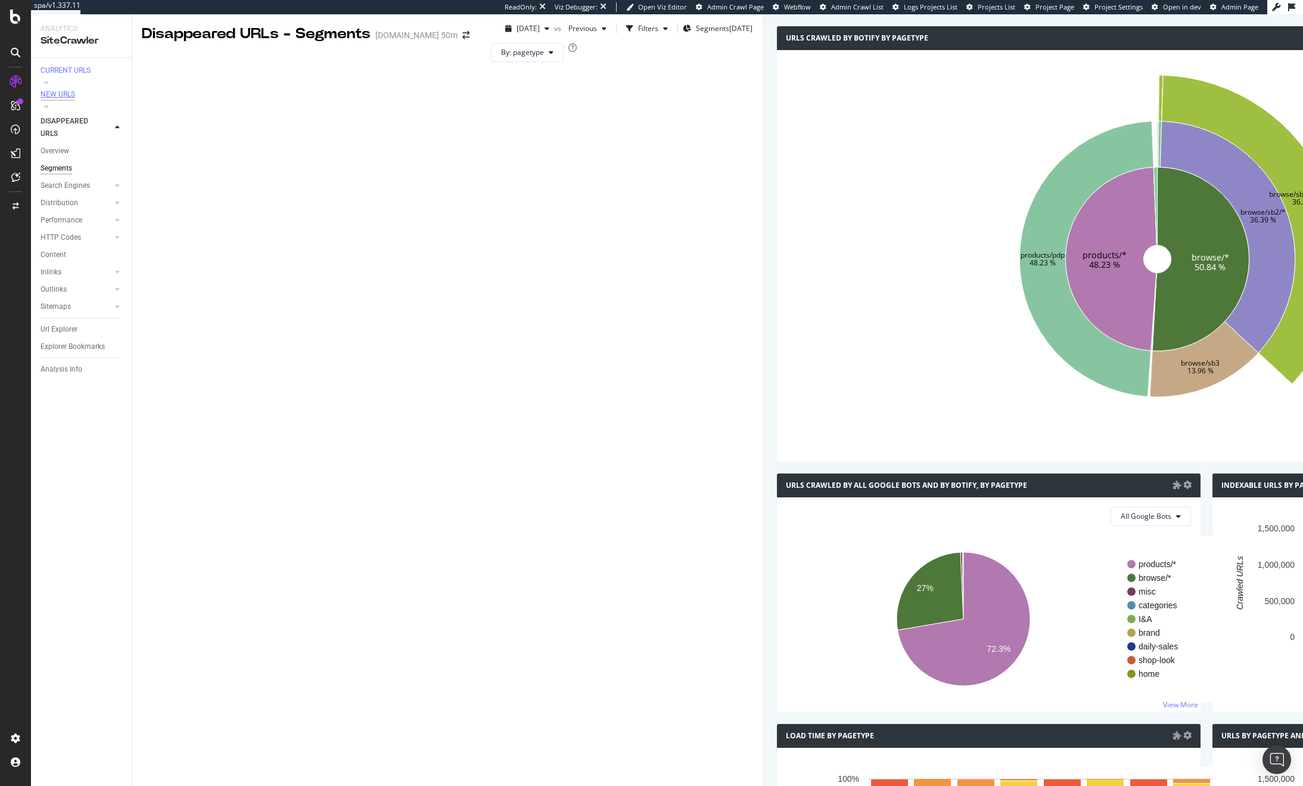
click at [62, 91] on div "NEW URLS" at bounding box center [58, 94] width 35 height 10
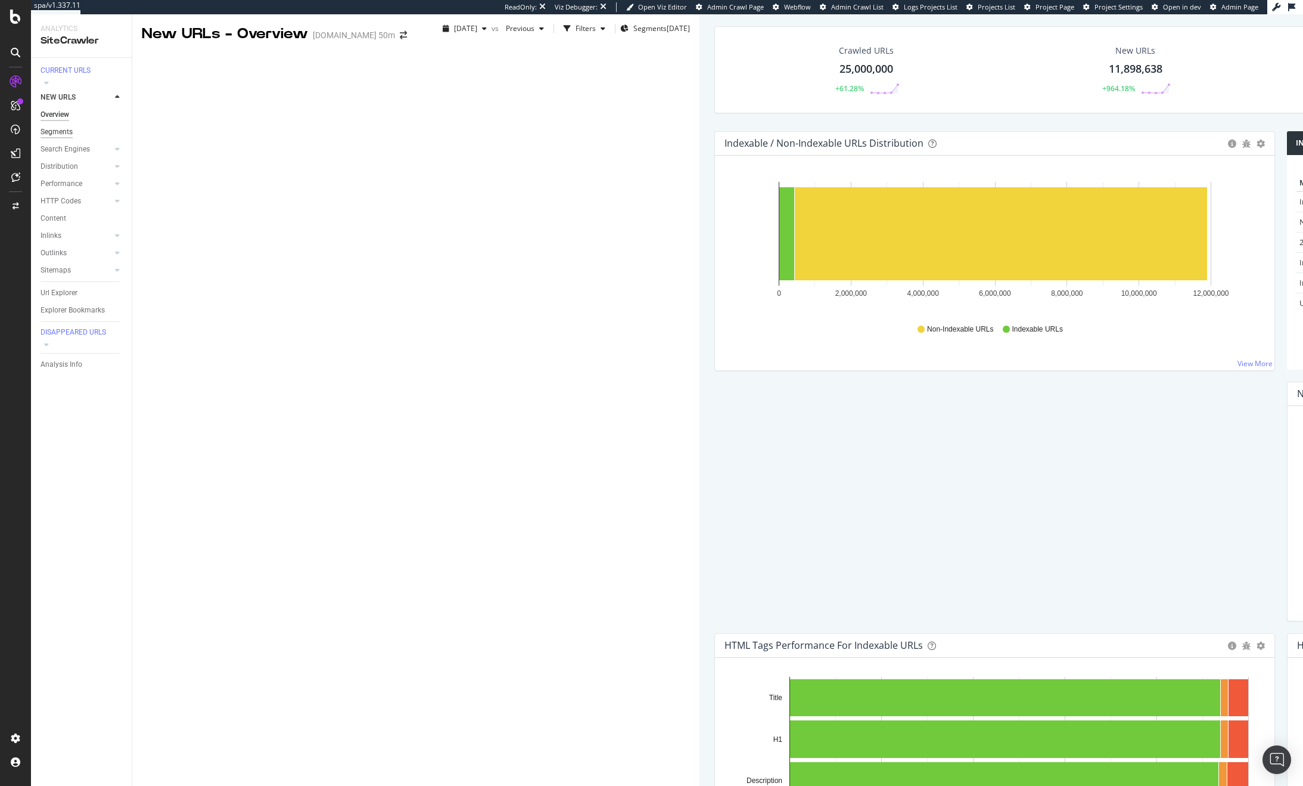
click at [69, 126] on div "Segments" at bounding box center [57, 132] width 32 height 13
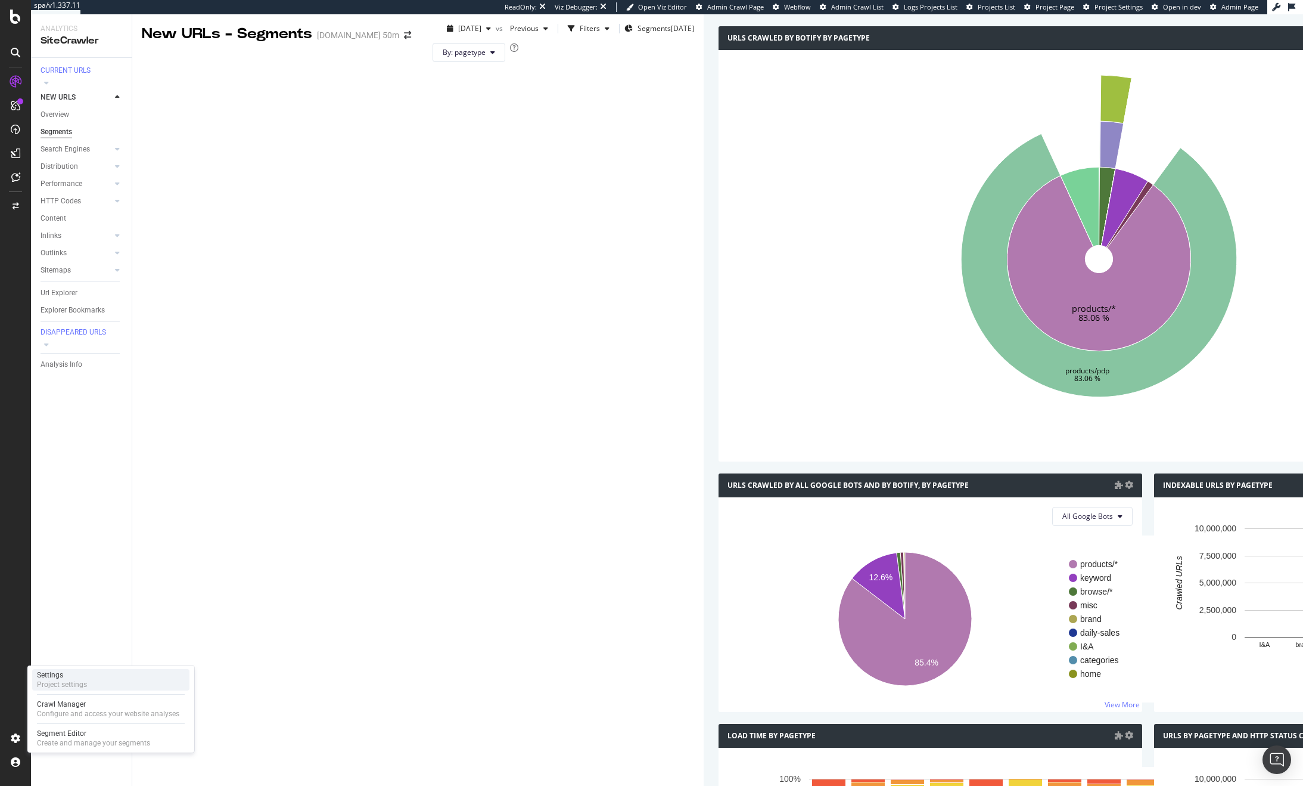
click at [48, 683] on div "Project settings" at bounding box center [62, 684] width 50 height 10
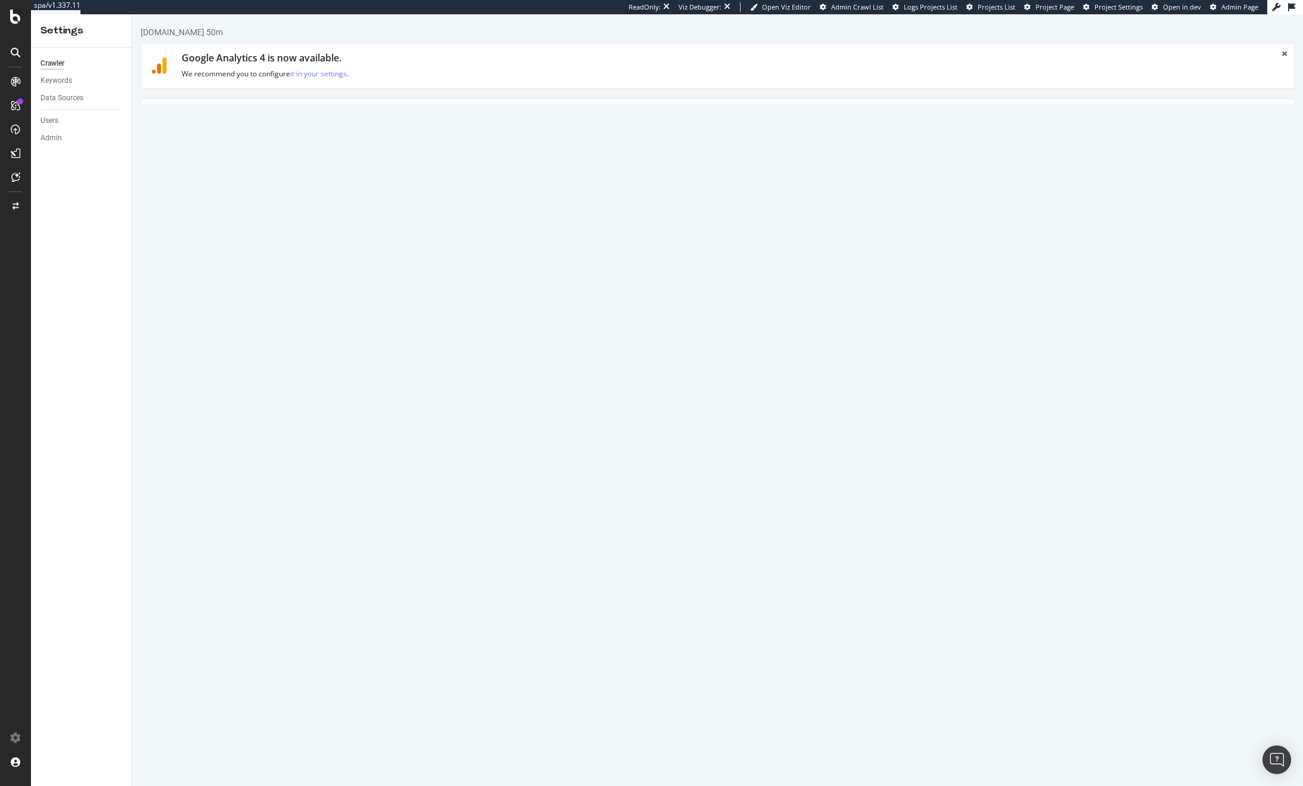
click at [469, 104] on link "Scheduling" at bounding box center [482, 115] width 63 height 33
click at [731, 240] on select "00 01 02 03 04 05 06 07 08 09 10 11 12 13 14 15 16 17 18 19 20 21 22 23" at bounding box center [715, 242] width 48 height 20
select select "11"
click at [691, 232] on select "00 01 02 03 04 05 06 07 08 09 10 11 12 13 14 15 16 17 18 19 20 21 22 23" at bounding box center [715, 242] width 48 height 20
click at [666, 284] on button "Save" at bounding box center [671, 286] width 29 height 18
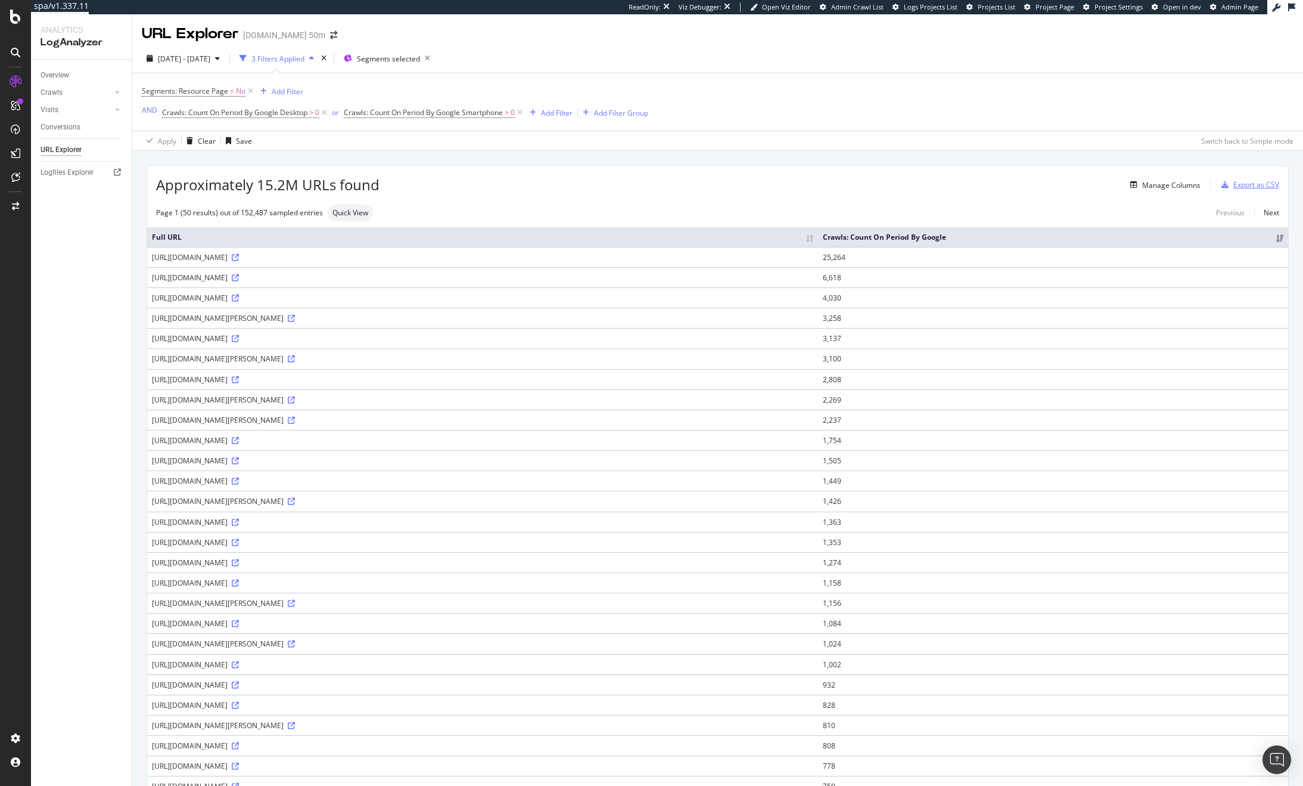
click at [1253, 186] on div "Export as CSV" at bounding box center [1257, 184] width 46 height 10
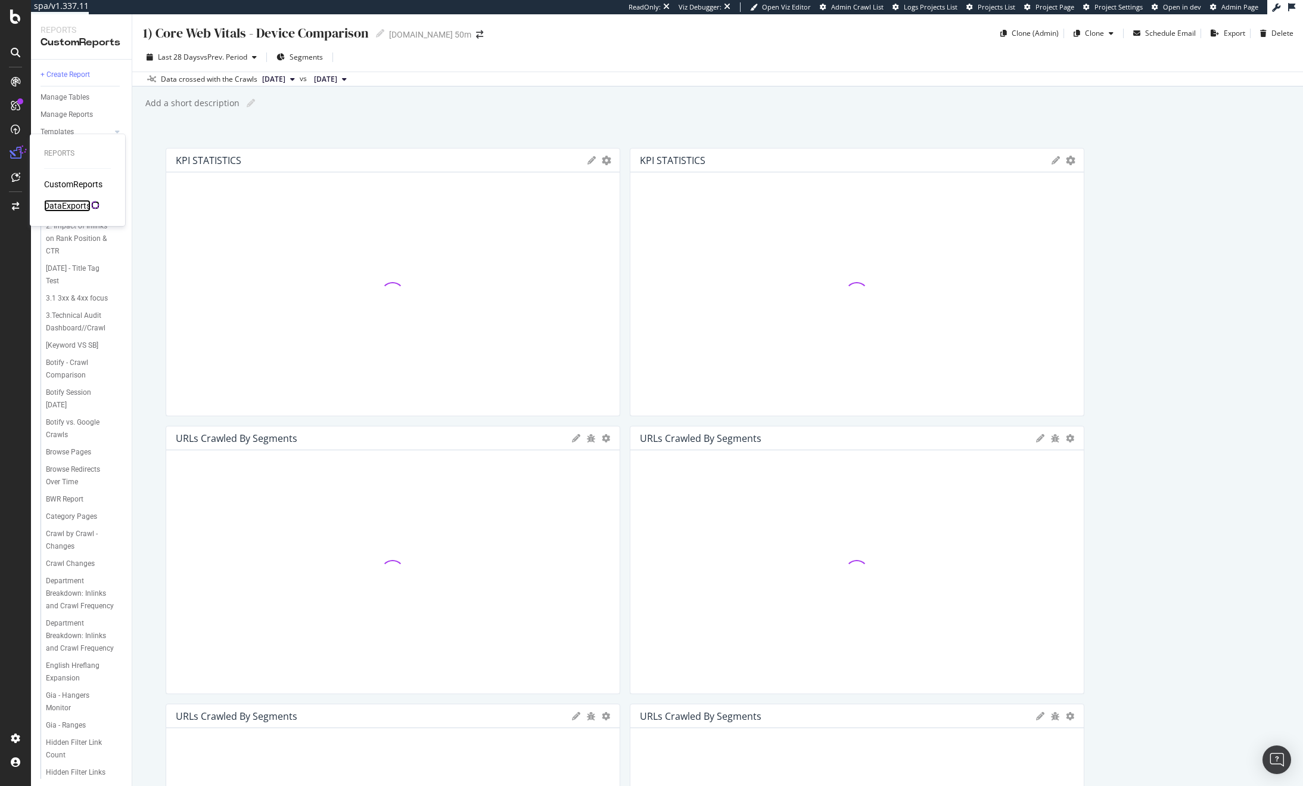
click at [67, 206] on div "DataExports" at bounding box center [67, 206] width 46 height 12
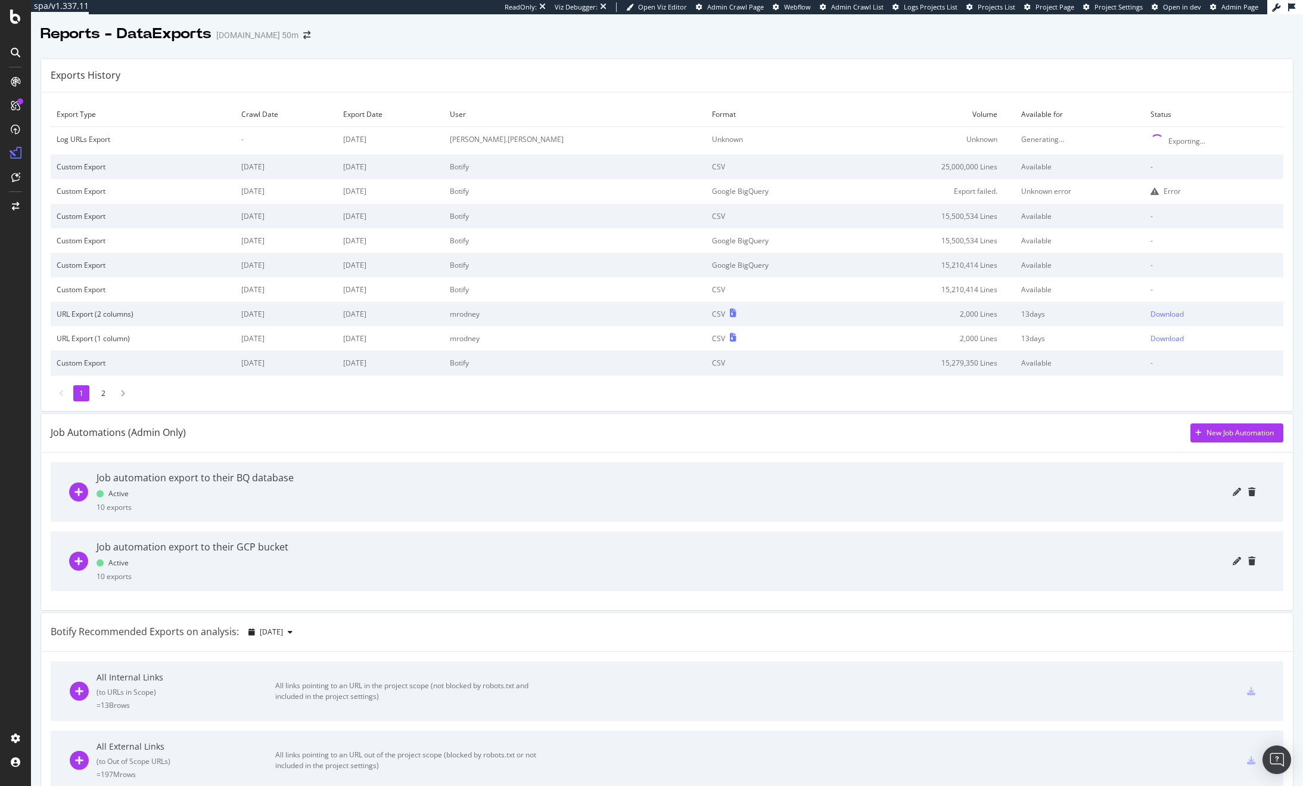
click at [8, 241] on div at bounding box center [15, 400] width 29 height 656
